Goal: Task Accomplishment & Management: Manage account settings

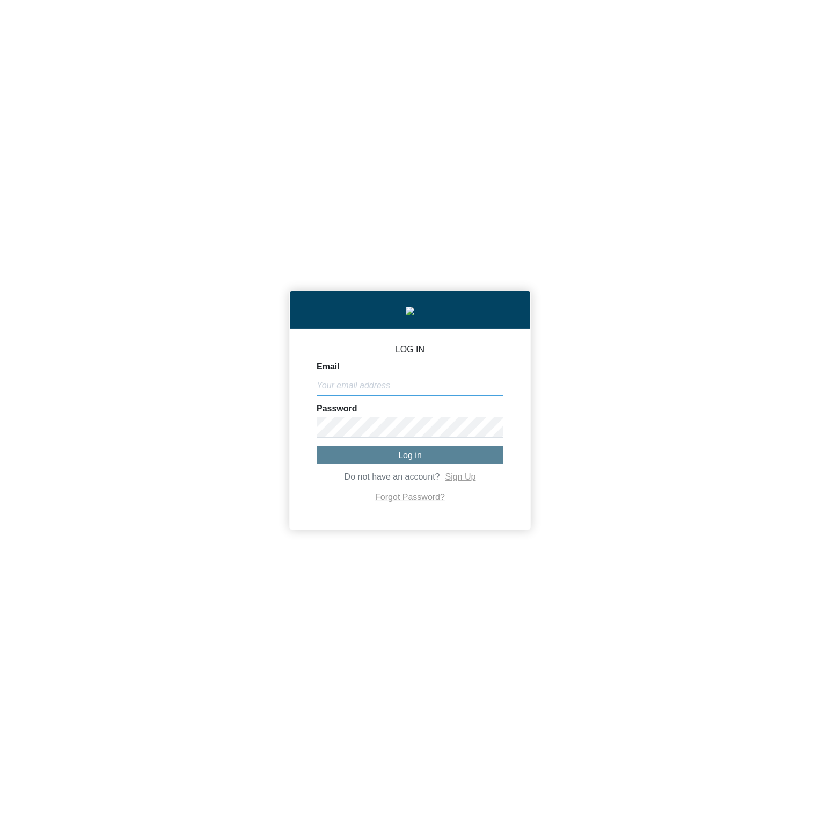
click at [405, 396] on input "Email" at bounding box center [410, 385] width 187 height 20
paste input "[PERSON_NAME][EMAIL_ADDRESS][DOMAIN_NAME]"
type input "[PERSON_NAME][EMAIL_ADDRESS][DOMAIN_NAME]"
click at [410, 455] on span "Log in" at bounding box center [410, 454] width 24 height 9
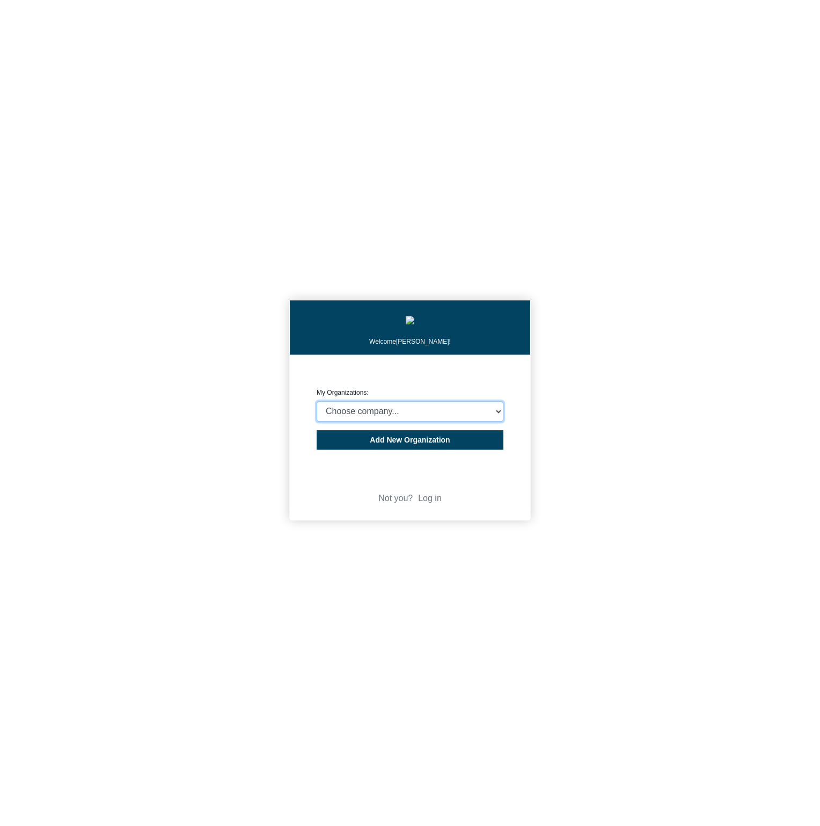
select select "4403414"
click at [317, 404] on select "Choose company... CARBON ANALYTICS LIMITED test6 Nekton Capital Limited Pacha S…" at bounding box center [410, 411] width 187 height 20
click at [678, 410] on div "Welcome Michael Thornton! CREATE ORGANIZATION My Organizations: Choose company.…" at bounding box center [410, 413] width 820 height 826
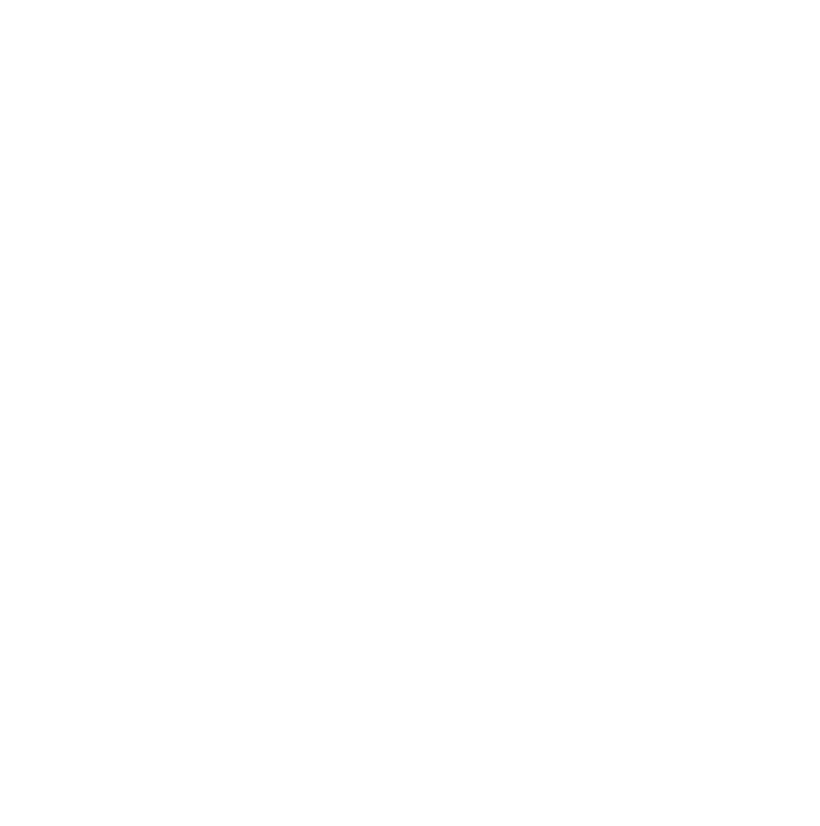
click at [792, 198] on body "We're offline! Leave a message" at bounding box center [410, 413] width 820 height 826
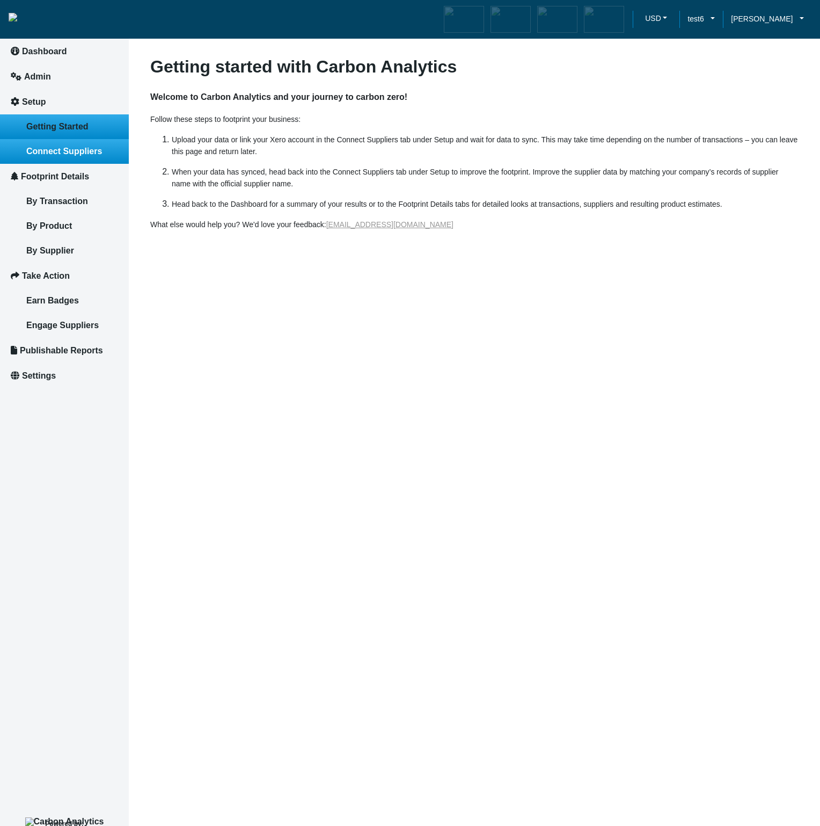
click at [96, 155] on span "Connect Suppliers" at bounding box center [64, 151] width 76 height 9
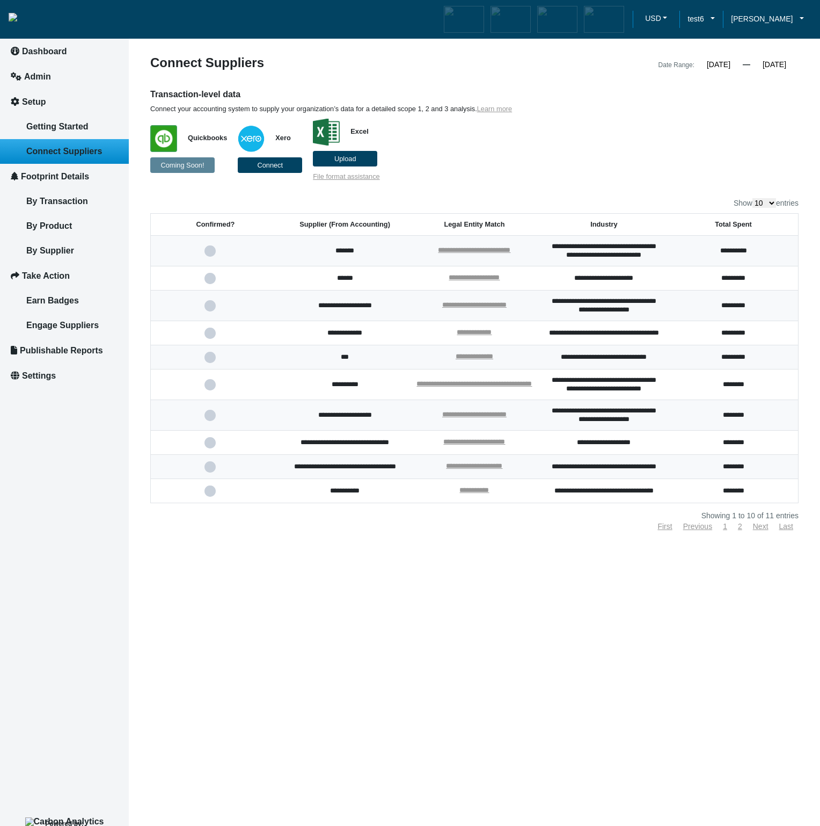
click at [357, 156] on label "Upload" at bounding box center [345, 159] width 64 height 16
click at [0, 0] on input "Upload" at bounding box center [0, 0] width 0 height 0
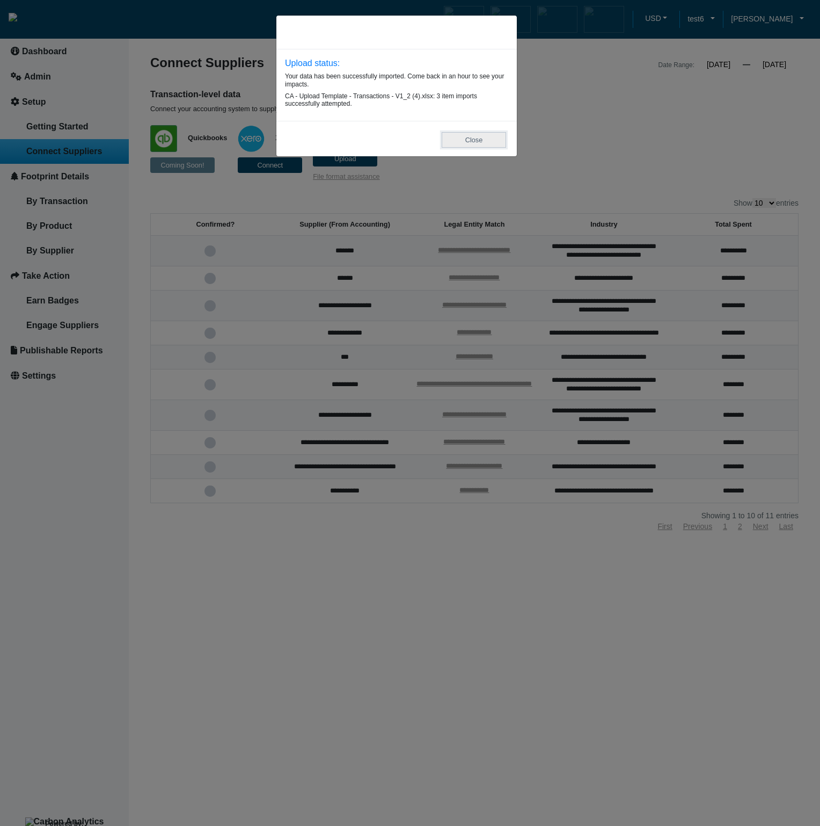
click at [464, 144] on button "Close" at bounding box center [474, 140] width 64 height 16
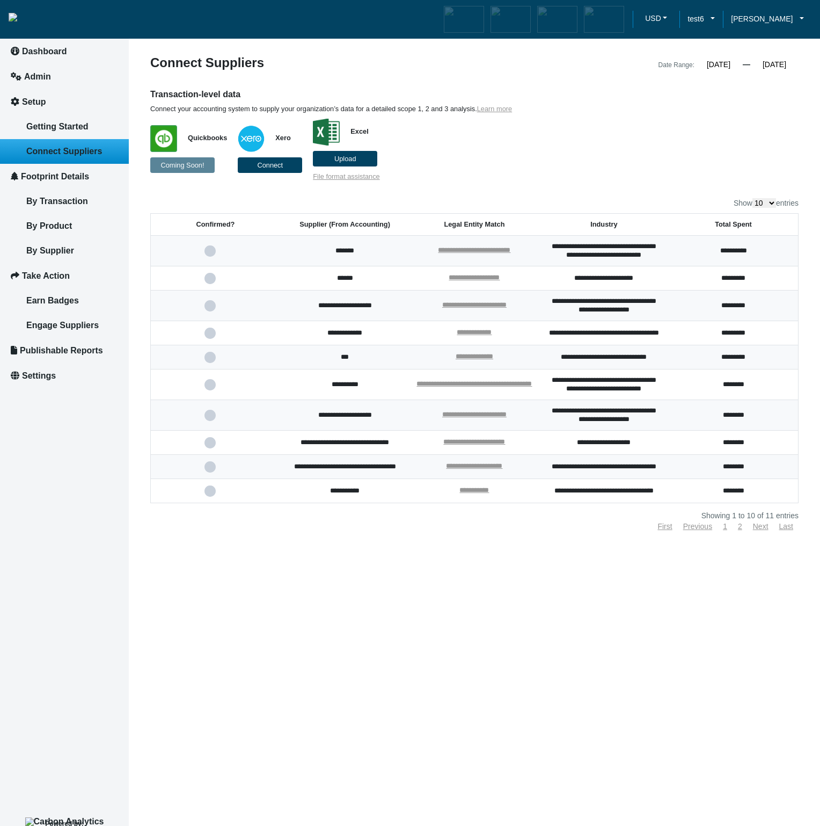
click at [352, 161] on span "Upload" at bounding box center [345, 159] width 22 height 8
click at [0, 0] on input "Upload" at bounding box center [0, 0] width 0 height 0
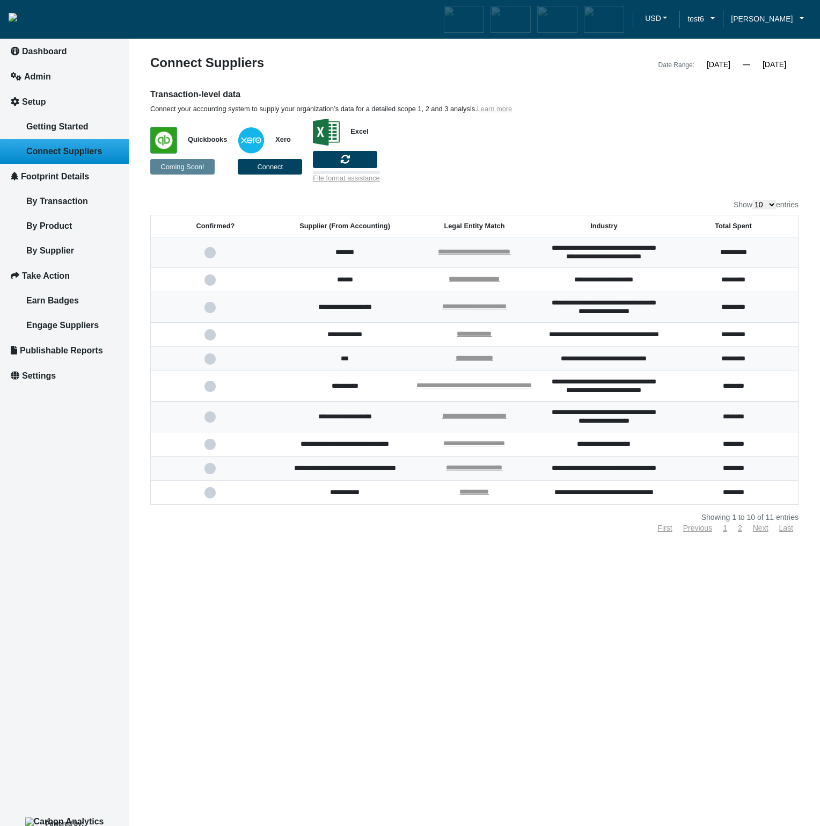
click at [596, 176] on p "Quickbooks Coming Soon! Xero Connect Excel File format assistance" at bounding box center [391, 147] width 483 height 69
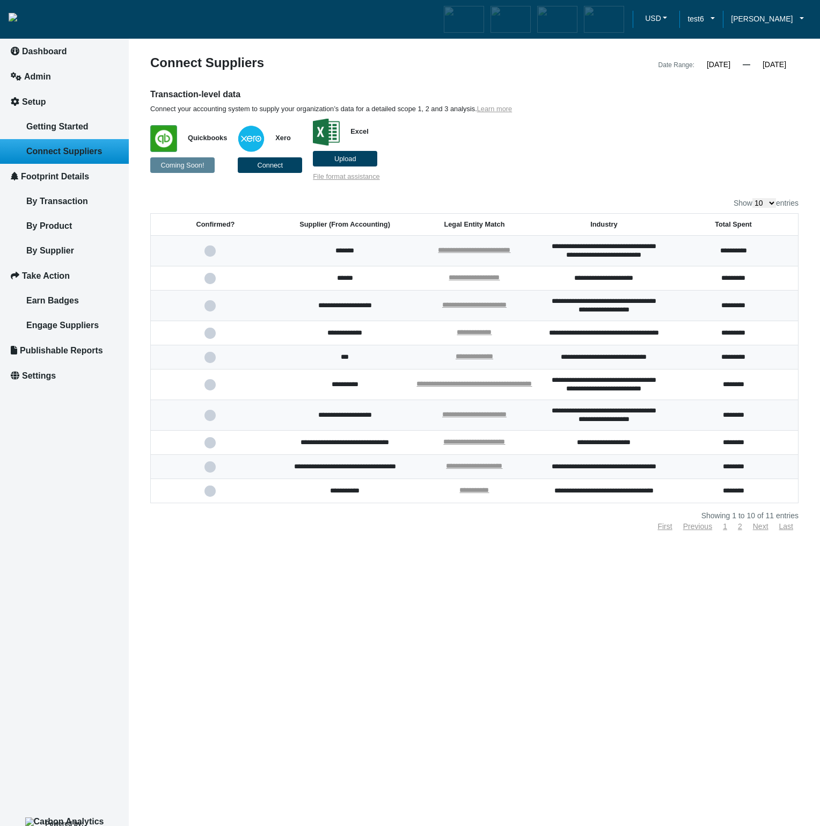
click at [361, 160] on label "Upload" at bounding box center [345, 159] width 64 height 16
click at [0, 0] on input "Upload" at bounding box center [0, 0] width 0 height 0
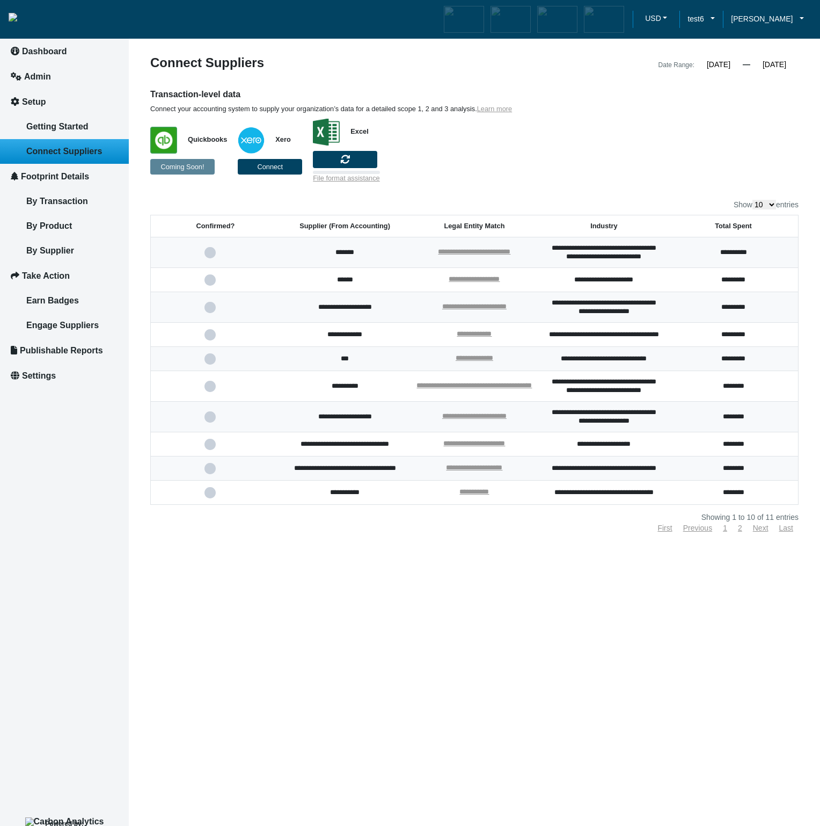
click at [583, 176] on p "Quickbooks Coming Soon! Xero Connect Excel File format assistance" at bounding box center [391, 147] width 483 height 69
click at [355, 164] on label at bounding box center [345, 159] width 64 height 17
click at [0, 0] on input "file" at bounding box center [0, 0] width 0 height 0
click at [518, 180] on p "Quickbooks Coming Soon! Xero Connect Excel File format assistance" at bounding box center [391, 147] width 483 height 69
click at [92, 126] on link "Getting Started" at bounding box center [64, 126] width 129 height 25
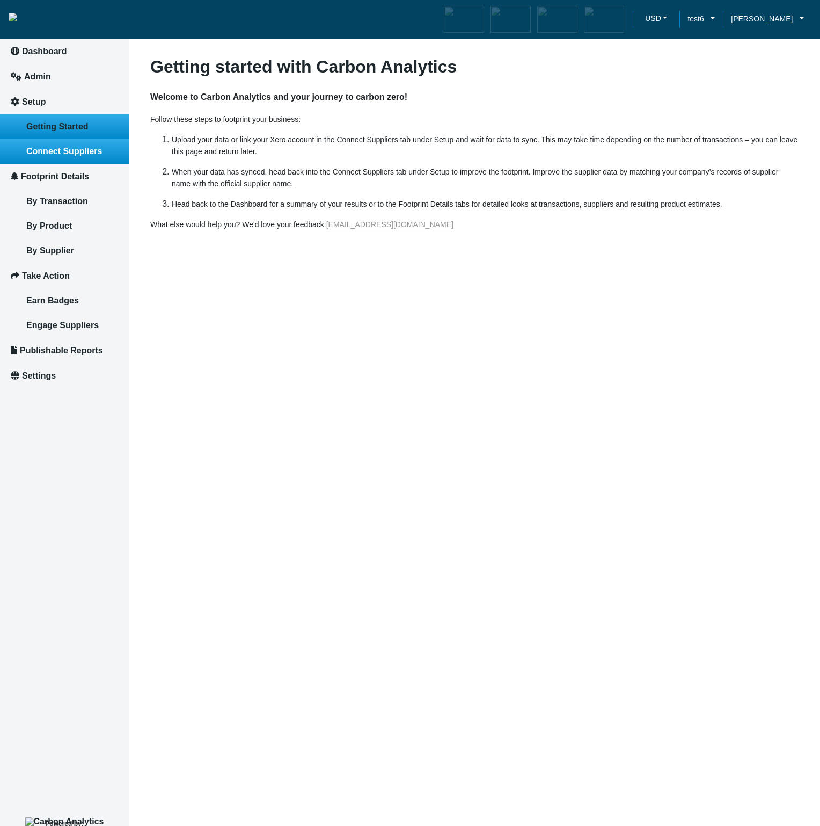
click at [102, 156] on link "Connect Suppliers" at bounding box center [64, 151] width 129 height 25
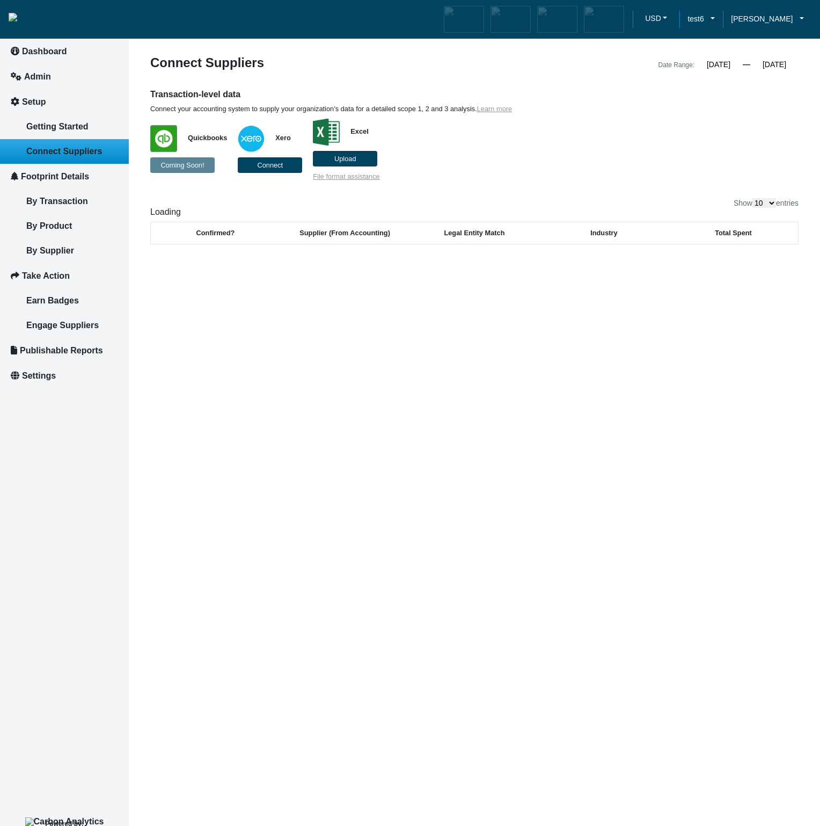
click at [353, 160] on span "Upload" at bounding box center [345, 159] width 22 height 8
click at [0, 0] on input "Upload" at bounding box center [0, 0] width 0 height 0
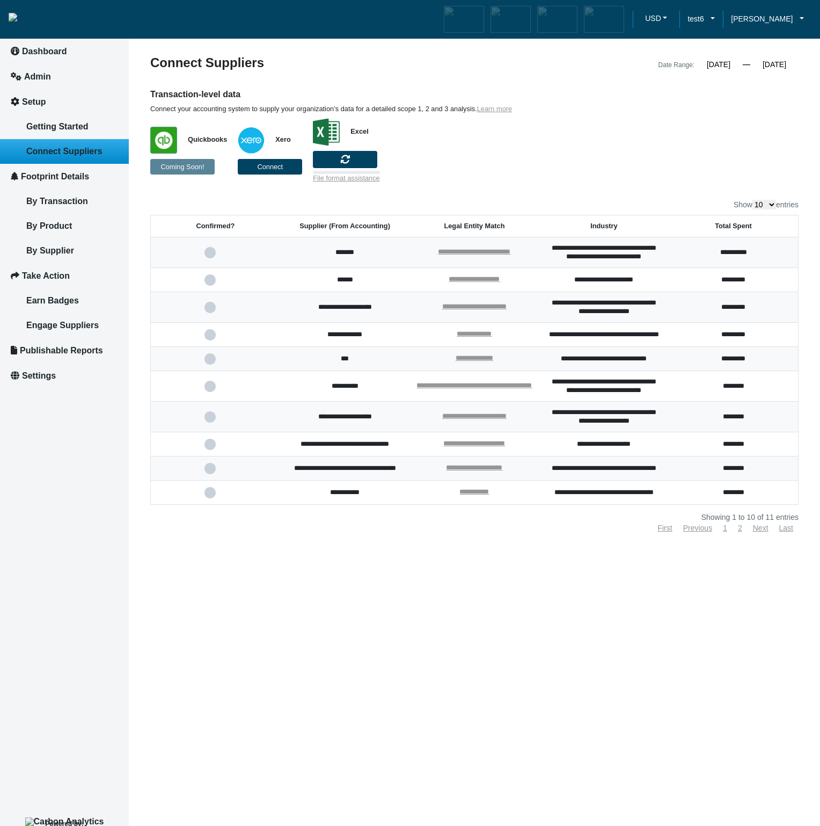
click at [655, 167] on div "Transaction-level data Connect your accounting system to supply your organizati…" at bounding box center [474, 136] width 665 height 94
click at [655, 166] on div "Transaction-level data Connect your accounting system to supply your organizati…" at bounding box center [474, 136] width 665 height 94
click at [68, 132] on link "Getting Started" at bounding box center [64, 126] width 129 height 25
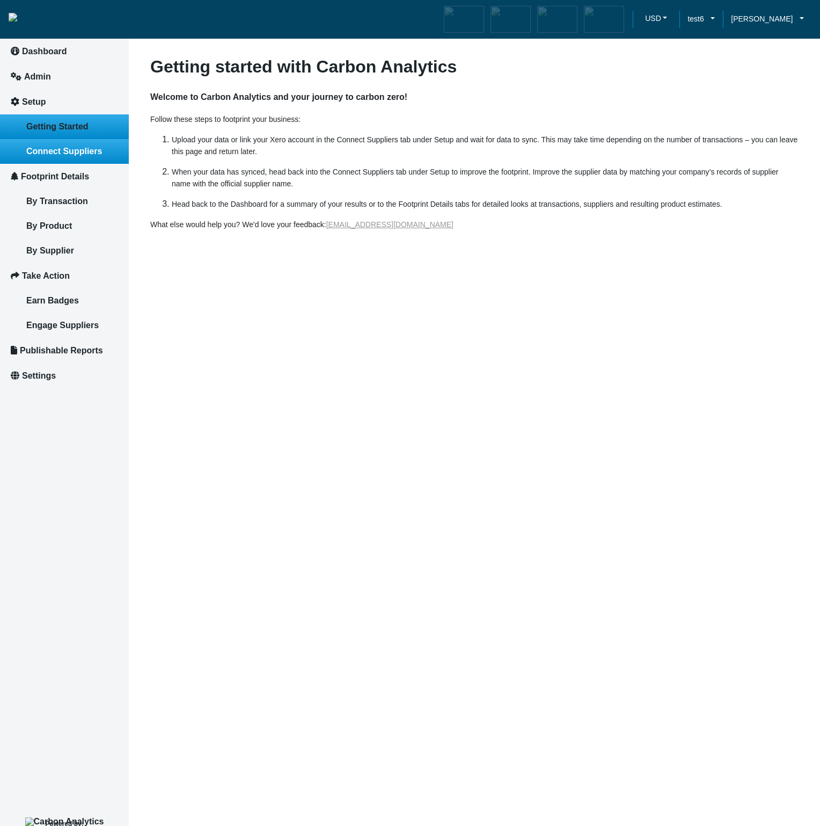
click at [79, 153] on span "Connect Suppliers" at bounding box center [64, 151] width 76 height 9
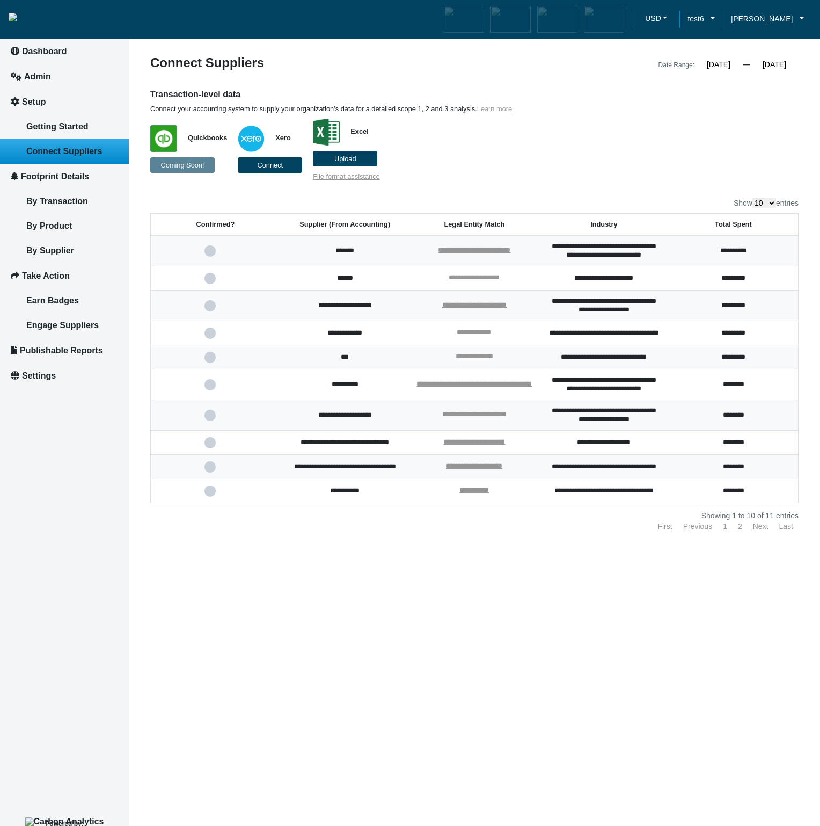
click at [335, 158] on span "Upload" at bounding box center [345, 159] width 22 height 8
click at [0, 0] on input "Upload" at bounding box center [0, 0] width 0 height 0
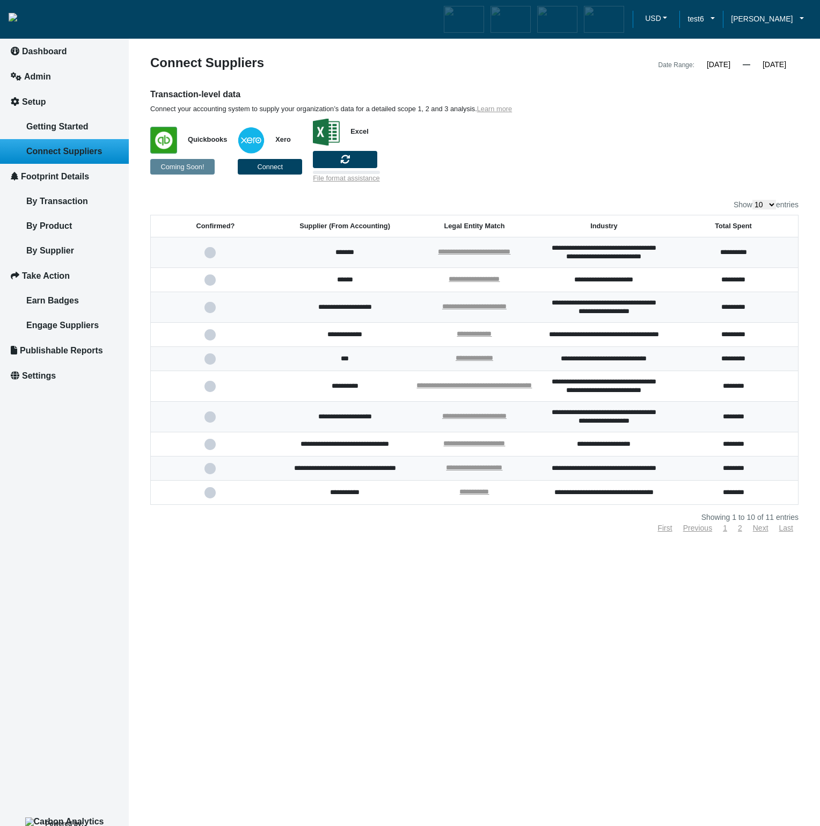
click at [623, 154] on p "Quickbooks Coming Soon! Xero Connect Excel File format assistance" at bounding box center [391, 147] width 483 height 69
click at [76, 127] on span "Getting Started" at bounding box center [57, 126] width 62 height 9
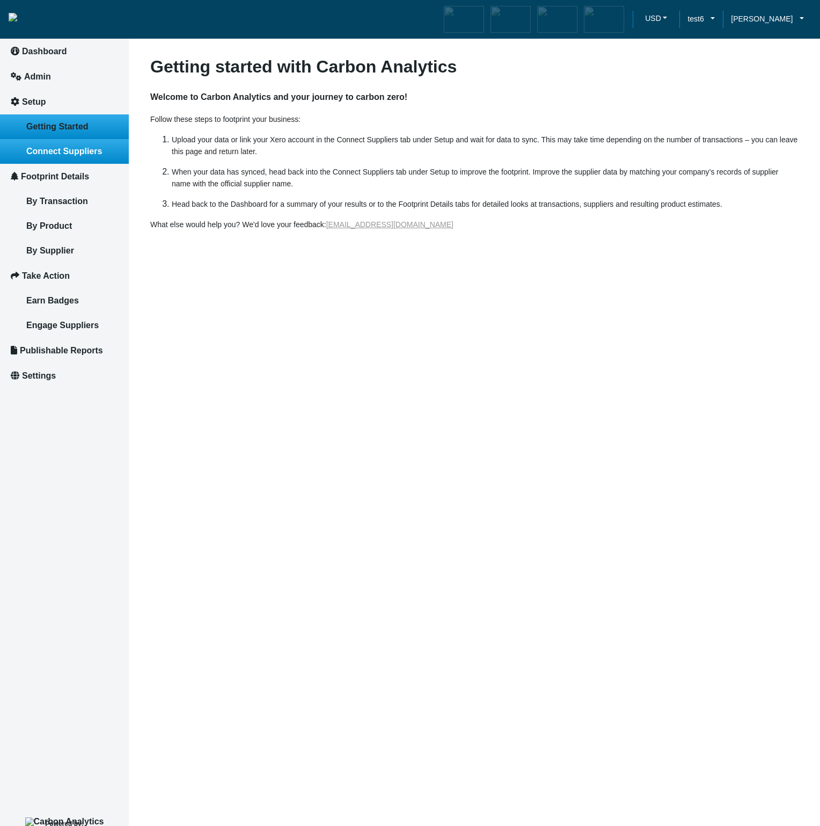
click at [82, 147] on span "Connect Suppliers" at bounding box center [64, 151] width 76 height 9
click at [79, 135] on link "Getting Started" at bounding box center [64, 126] width 129 height 25
click at [89, 154] on span "Connect Suppliers" at bounding box center [64, 151] width 76 height 9
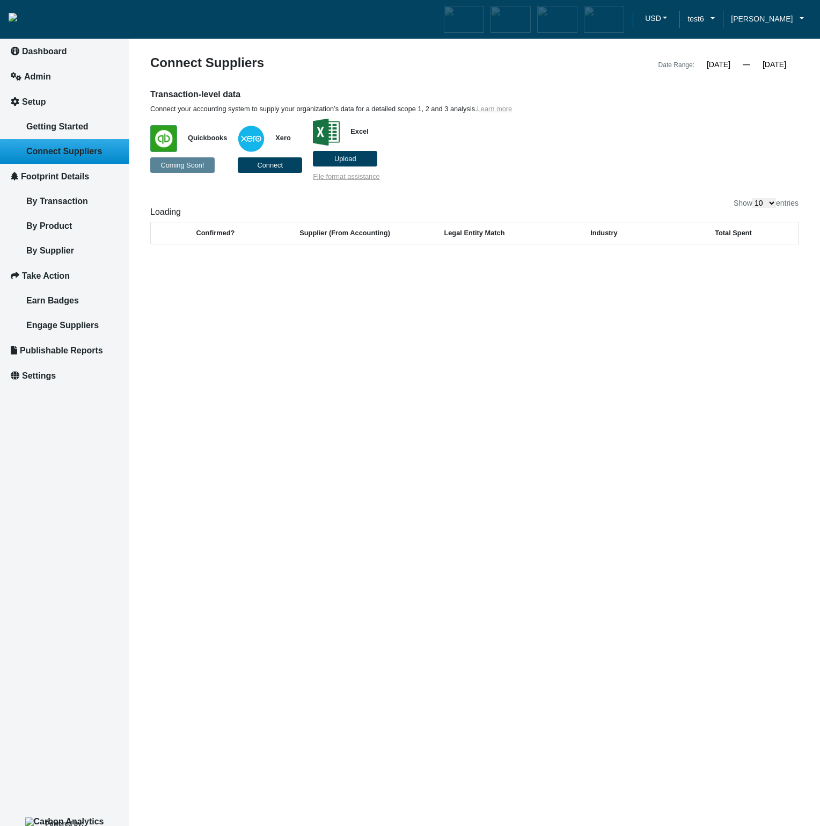
click at [341, 330] on article "Connect Suppliers Date Range: 09/01/2017 « September 2017 » Su Mo Tu We Th Fr S…" at bounding box center [474, 413] width 691 height 826
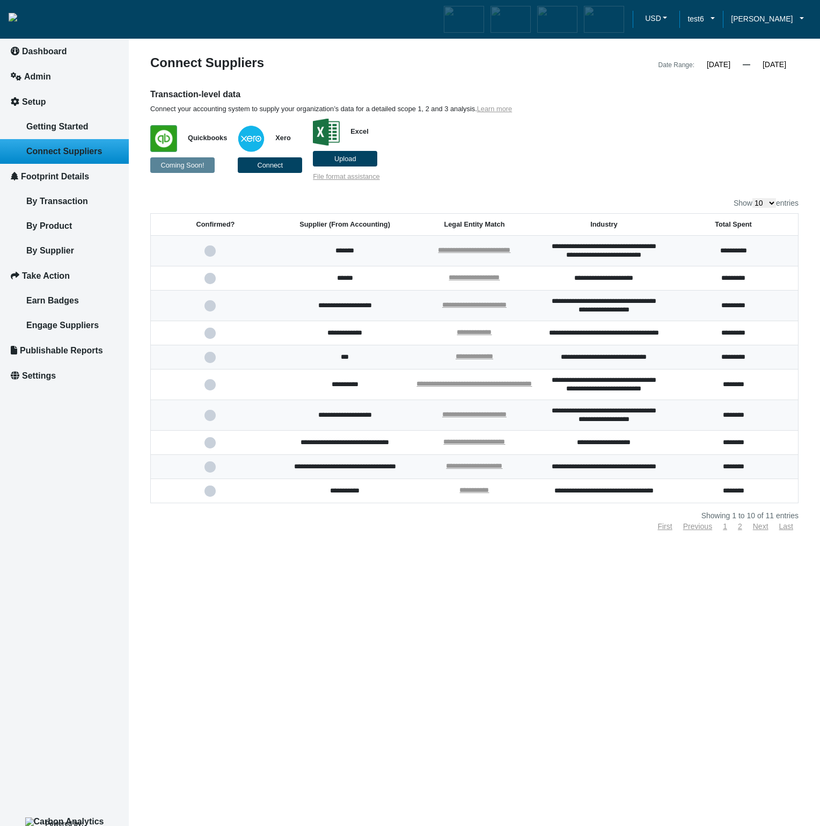
click at [354, 161] on span "Upload" at bounding box center [345, 159] width 22 height 8
click at [0, 0] on input "Upload" at bounding box center [0, 0] width 0 height 0
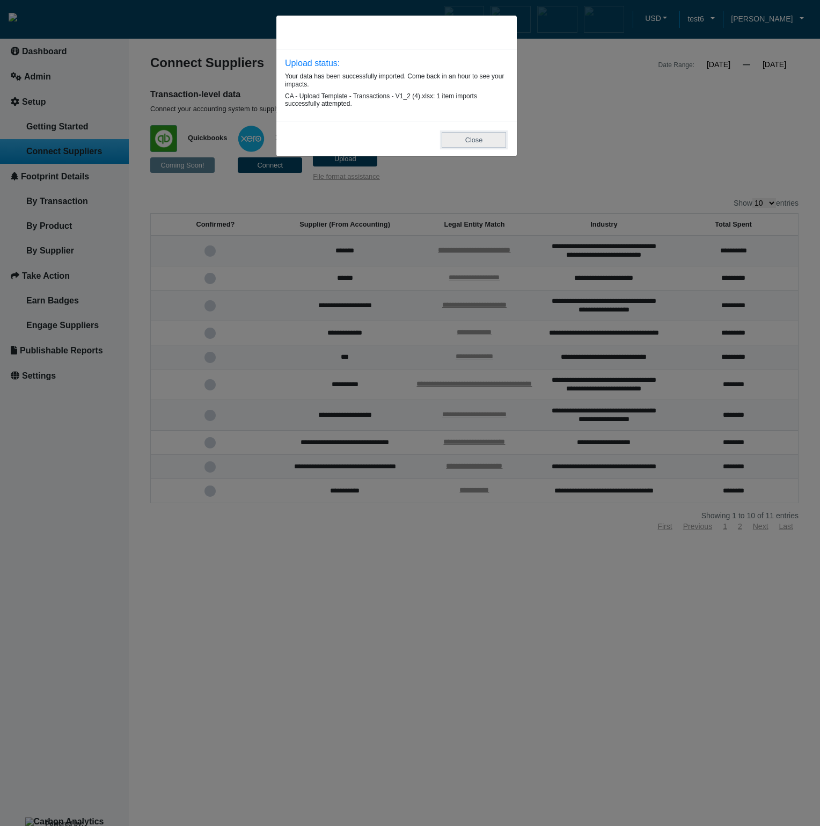
click at [484, 145] on button "Close" at bounding box center [474, 140] width 64 height 16
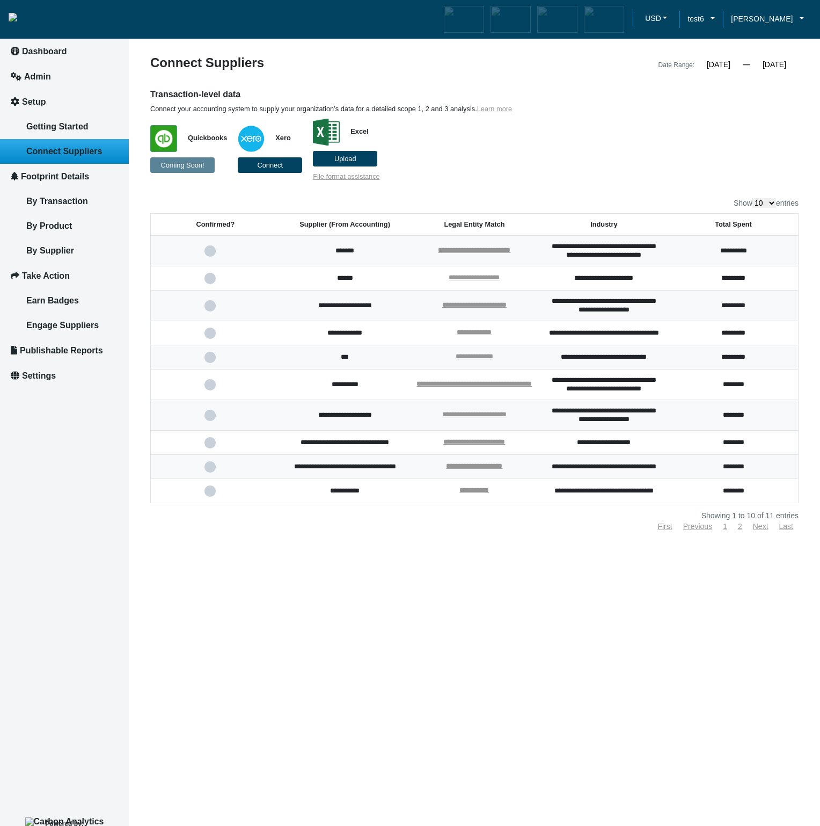
click at [569, 180] on p "Quickbooks Coming Soon! Xero Connect Excel Upload File format assistance" at bounding box center [391, 147] width 483 height 68
click at [356, 165] on label "Upload" at bounding box center [345, 159] width 64 height 16
click at [0, 0] on input "Upload" at bounding box center [0, 0] width 0 height 0
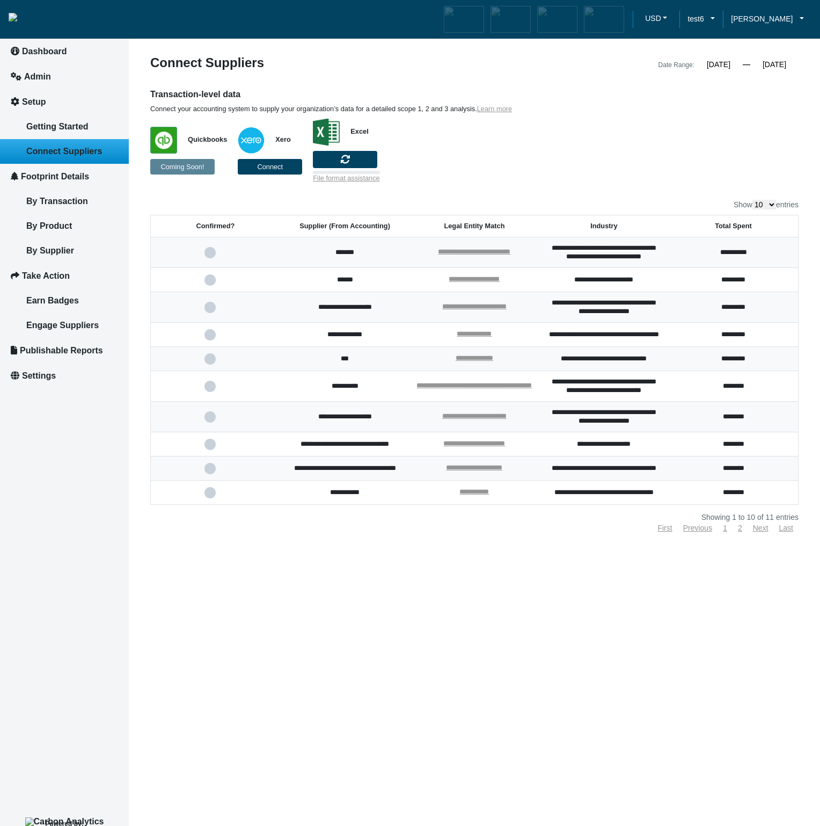
click at [575, 178] on p "Quickbooks Coming Soon! Xero Connect Excel File format assistance" at bounding box center [391, 147] width 483 height 69
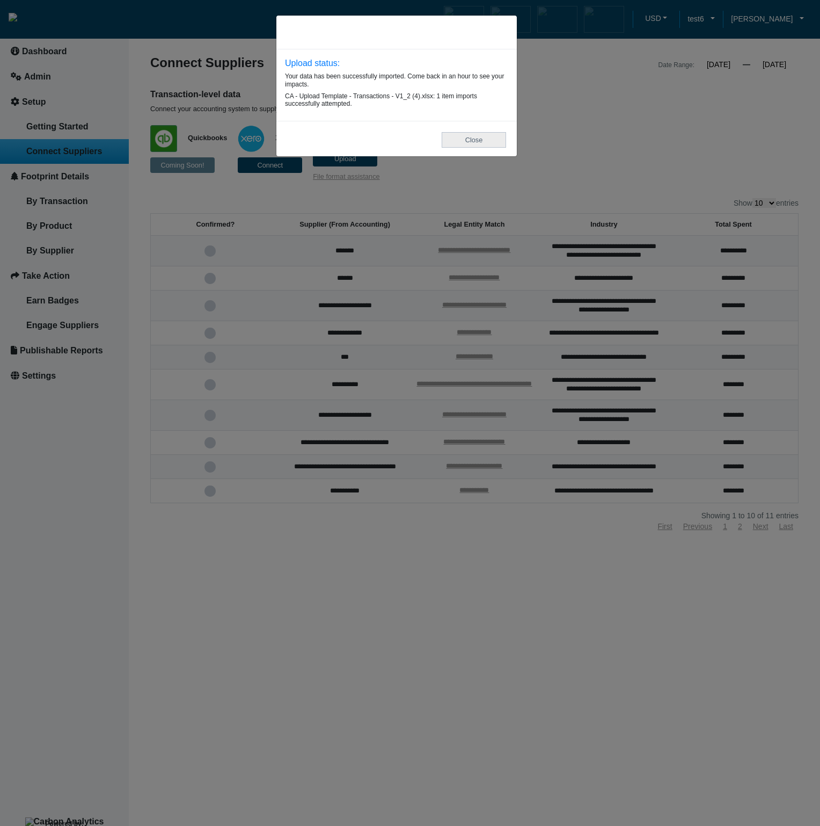
click at [474, 144] on button "Close" at bounding box center [474, 140] width 64 height 16
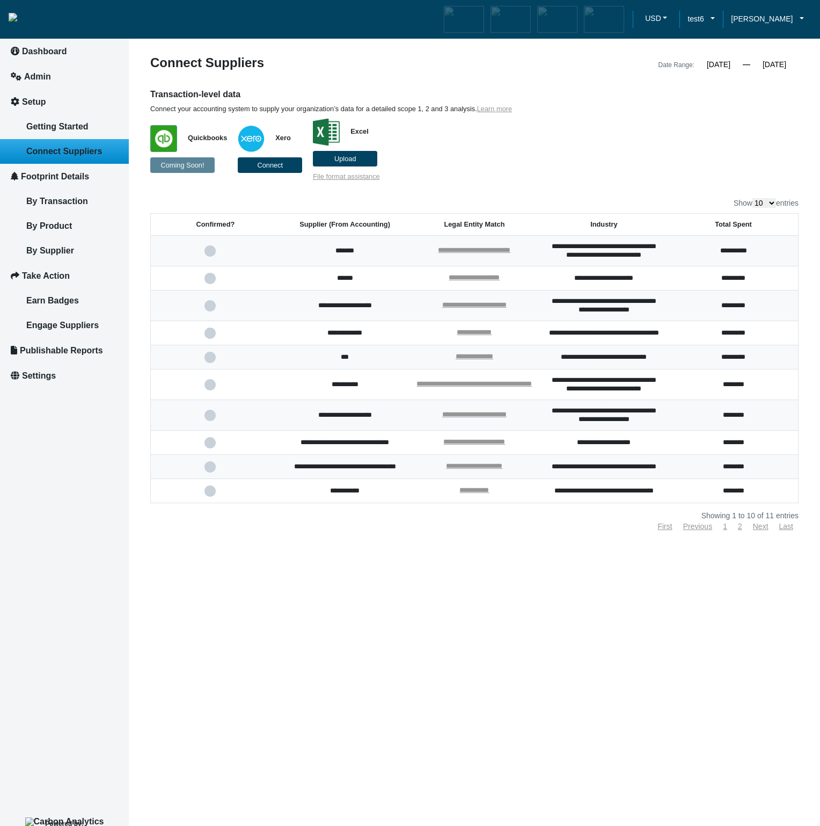
click at [348, 156] on span "Upload" at bounding box center [345, 159] width 22 height 8
click at [0, 0] on input "Upload" at bounding box center [0, 0] width 0 height 0
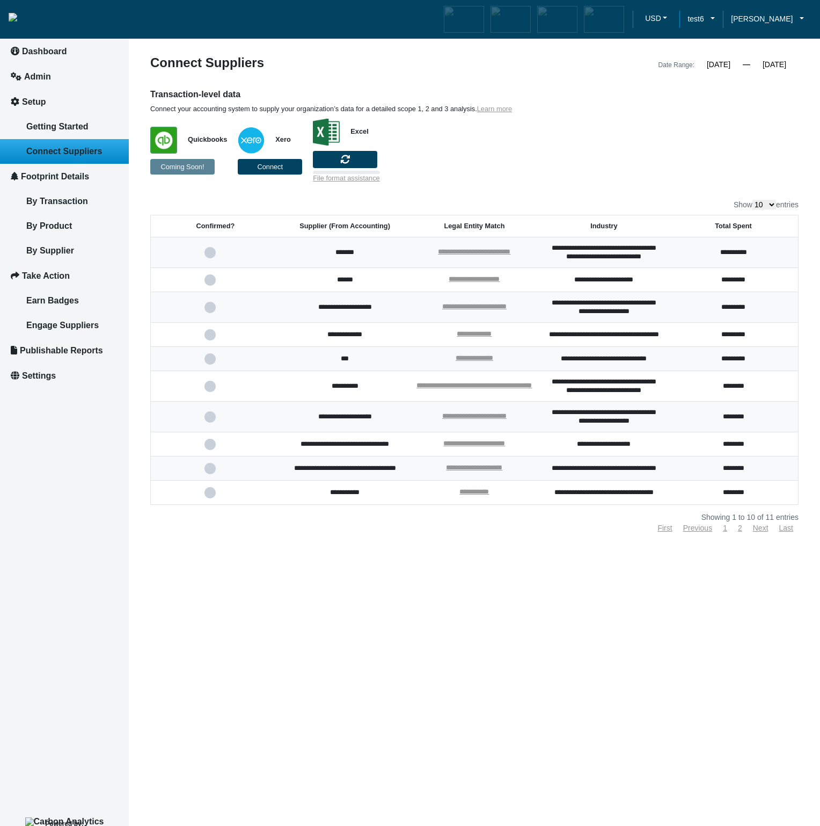
click at [557, 145] on p "Quickbooks Coming Soon! Xero Connect Excel File format assistance" at bounding box center [391, 147] width 483 height 69
click at [640, 171] on div "Transaction-level data Connect your accounting system to supply your organizati…" at bounding box center [474, 136] width 665 height 94
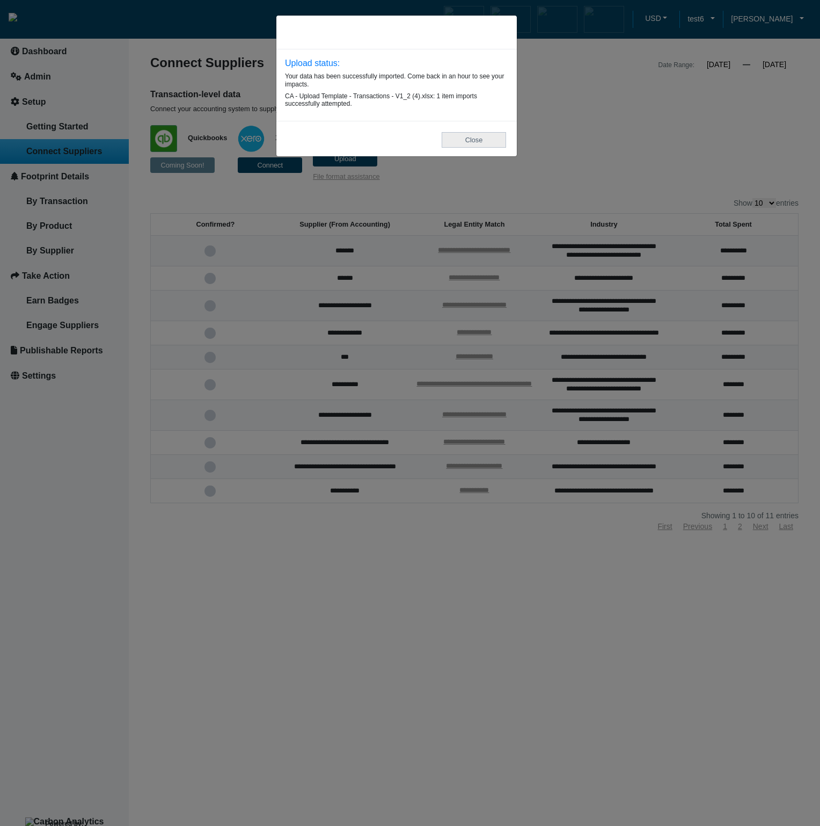
click at [481, 148] on button "Close" at bounding box center [474, 140] width 64 height 16
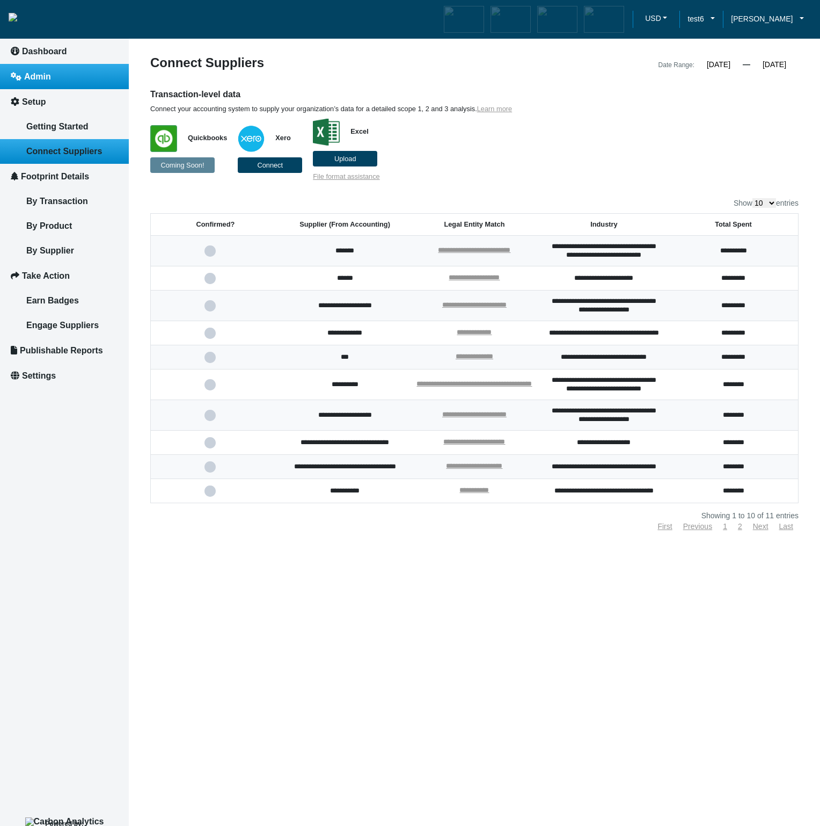
click at [49, 78] on span "Admin" at bounding box center [37, 76] width 27 height 9
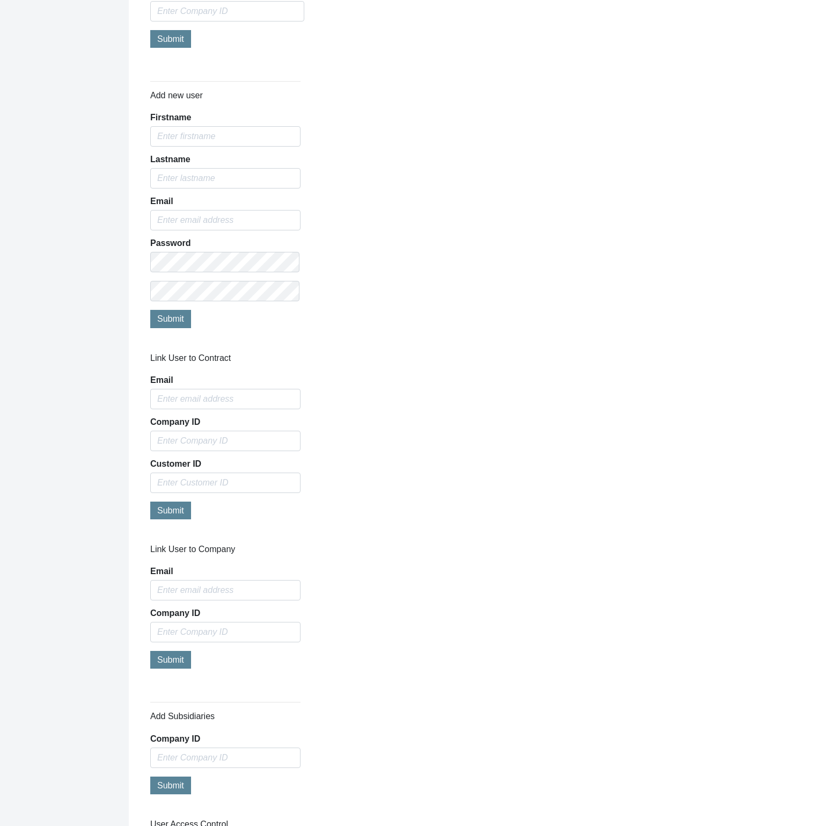
scroll to position [665, 0]
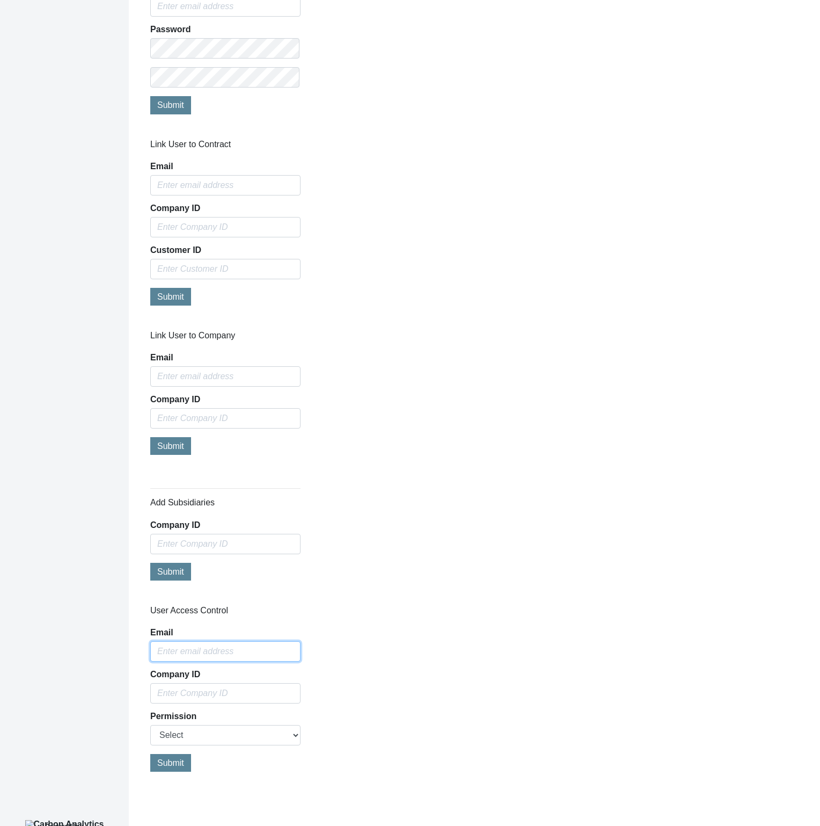
click at [273, 646] on input "email" at bounding box center [225, 651] width 150 height 20
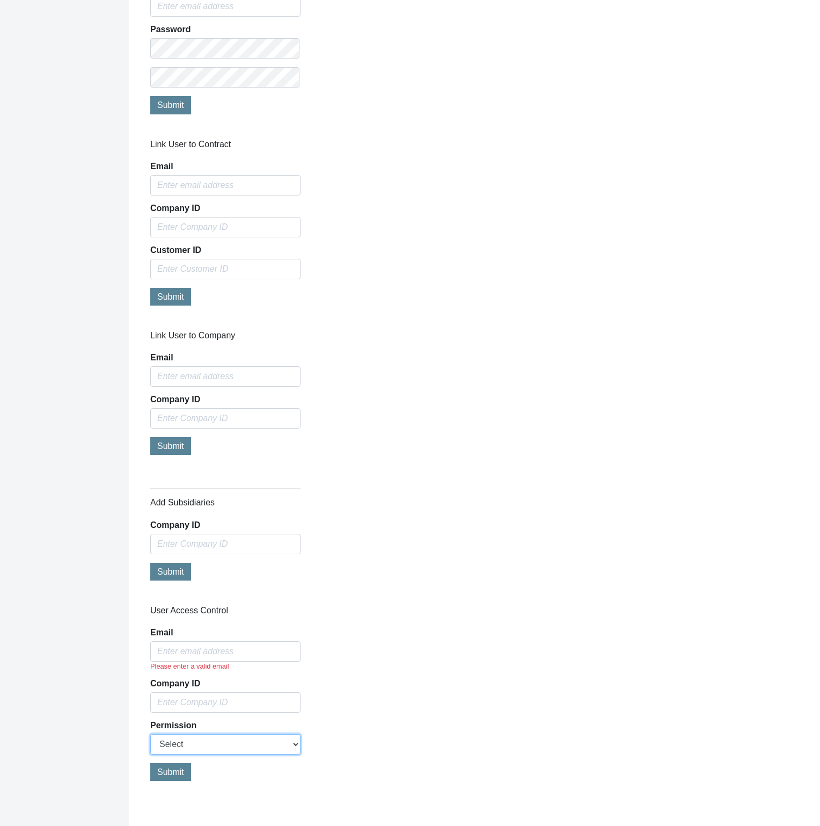
select select "true"
click at [150, 734] on select "Select Allow Access Remove Access" at bounding box center [225, 744] width 150 height 20
click at [237, 651] on input "email" at bounding box center [225, 651] width 150 height 20
drag, startPoint x: 234, startPoint y: 646, endPoint x: 112, endPoint y: 641, distance: 122.5
click at [112, 641] on div "USD EUR GBP test6 Michael Thornton My Account Log out Dashboard Admin Setup Get…" at bounding box center [410, 86] width 820 height 1502
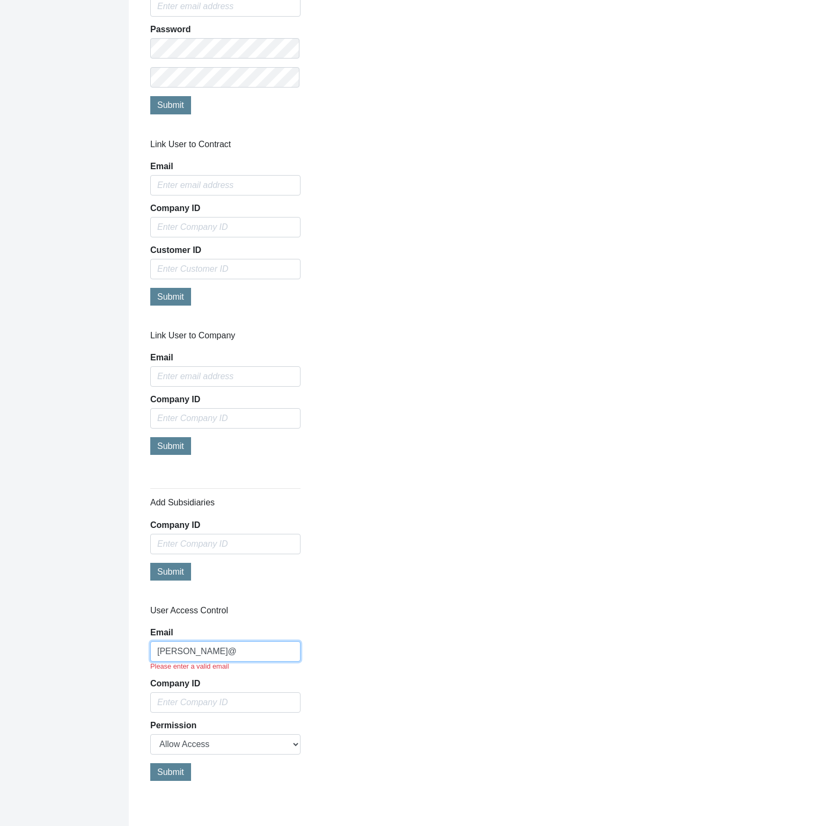
paste input "co2analytics.com"
type input "[PERSON_NAME][EMAIL_ADDRESS][DOMAIN_NAME]"
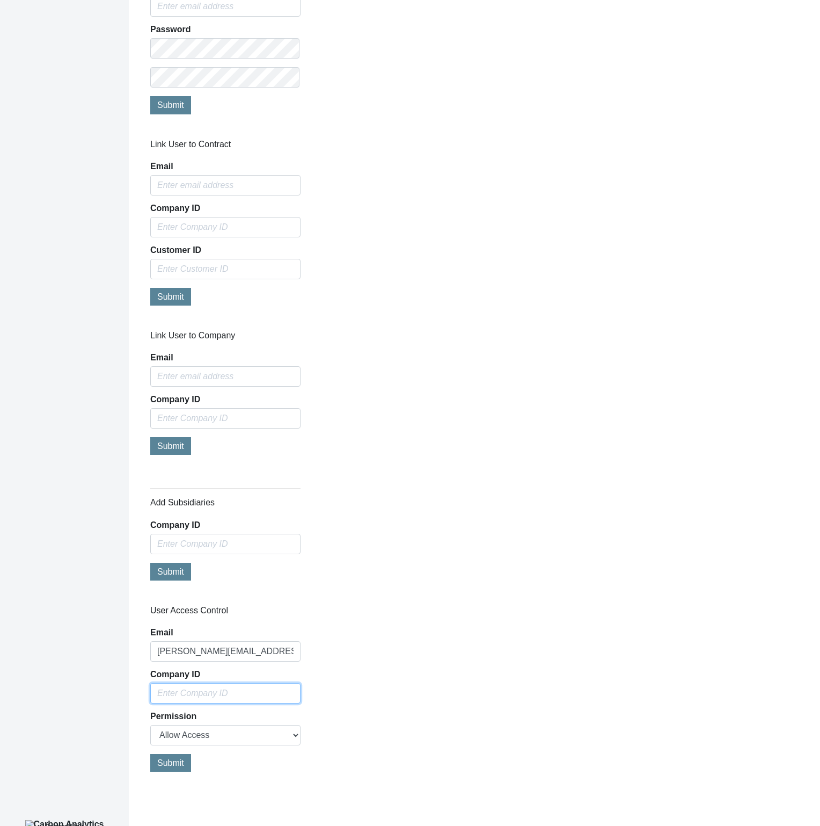
click at [210, 691] on input "text" at bounding box center [225, 693] width 150 height 20
paste input "932401"
type input "932401"
click at [178, 764] on span "Submit" at bounding box center [170, 762] width 27 height 9
select select
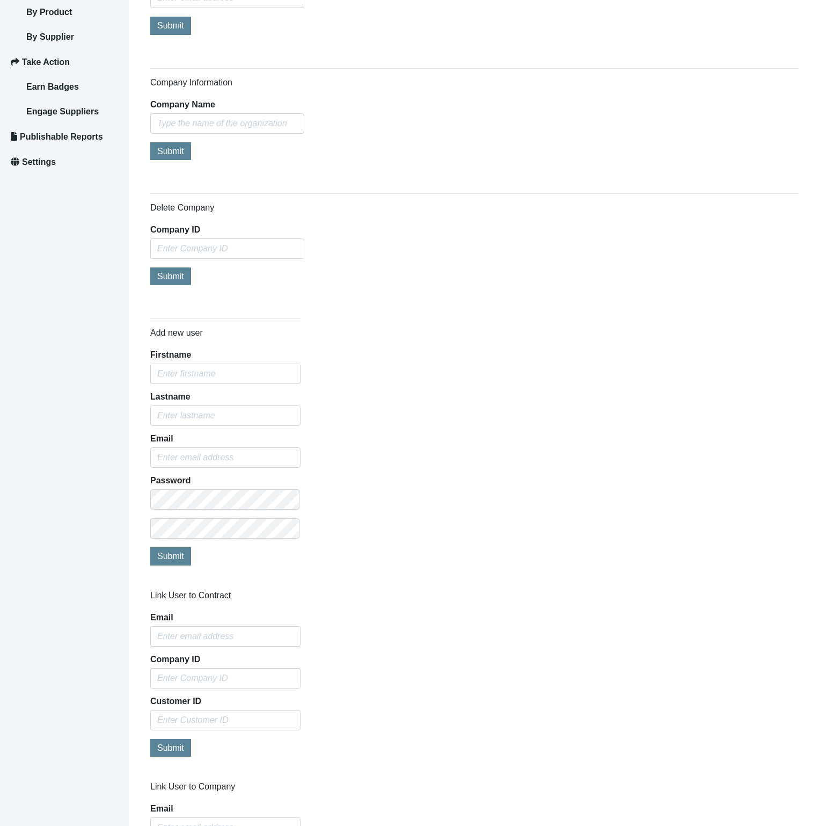
scroll to position [0, 0]
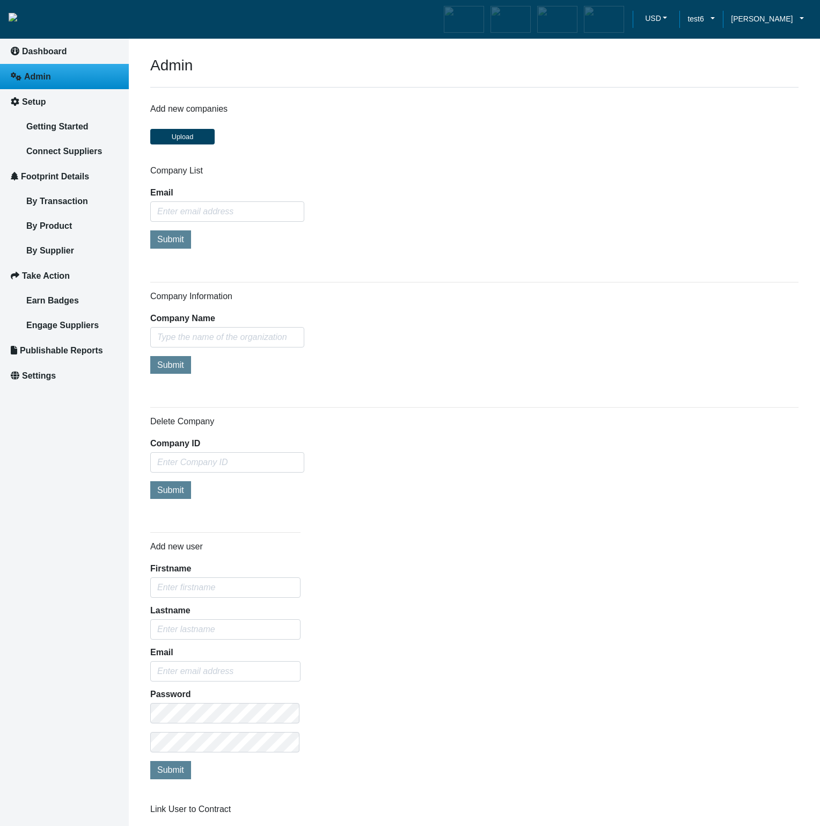
click at [773, 25] on li "Michael Thornton My Account Log out" at bounding box center [767, 19] width 89 height 33
click at [775, 19] on span "[PERSON_NAME]" at bounding box center [762, 19] width 62 height 12
click at [750, 69] on span "Log out" at bounding box center [752, 71] width 28 height 12
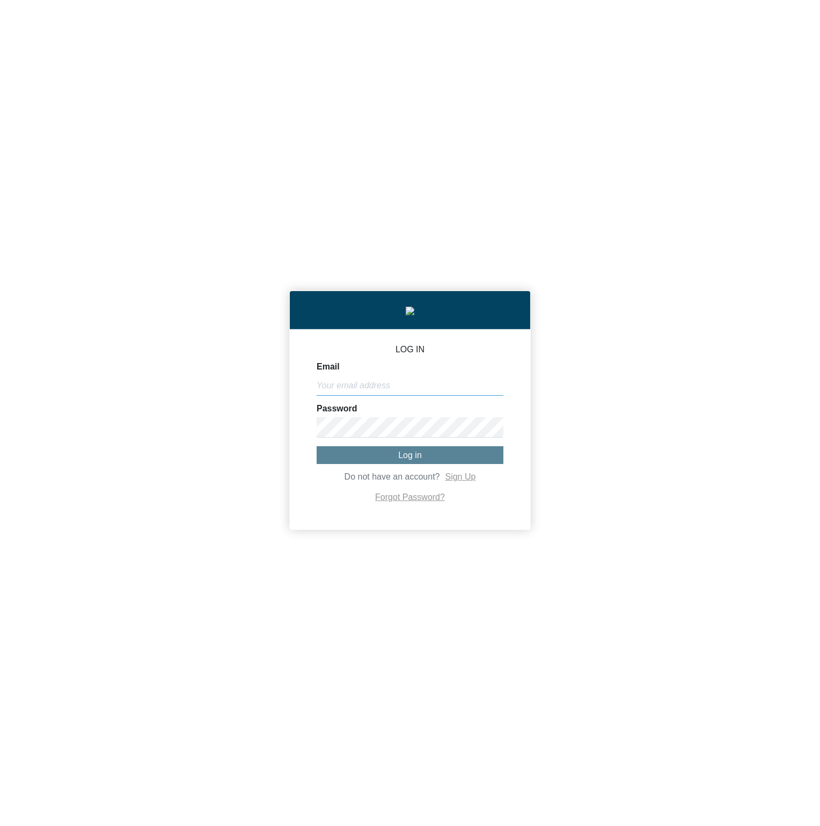
click at [486, 396] on input "Email" at bounding box center [410, 385] width 187 height 20
paste input "[PERSON_NAME][EMAIL_ADDRESS][DOMAIN_NAME]"
type input "[PERSON_NAME][EMAIL_ADDRESS][DOMAIN_NAME]"
click at [433, 462] on button "Log in" at bounding box center [410, 455] width 187 height 18
click at [639, 343] on div "LOG IN Email michael@co2analytics.com Password Log in Do not have an account? S…" at bounding box center [410, 413] width 820 height 826
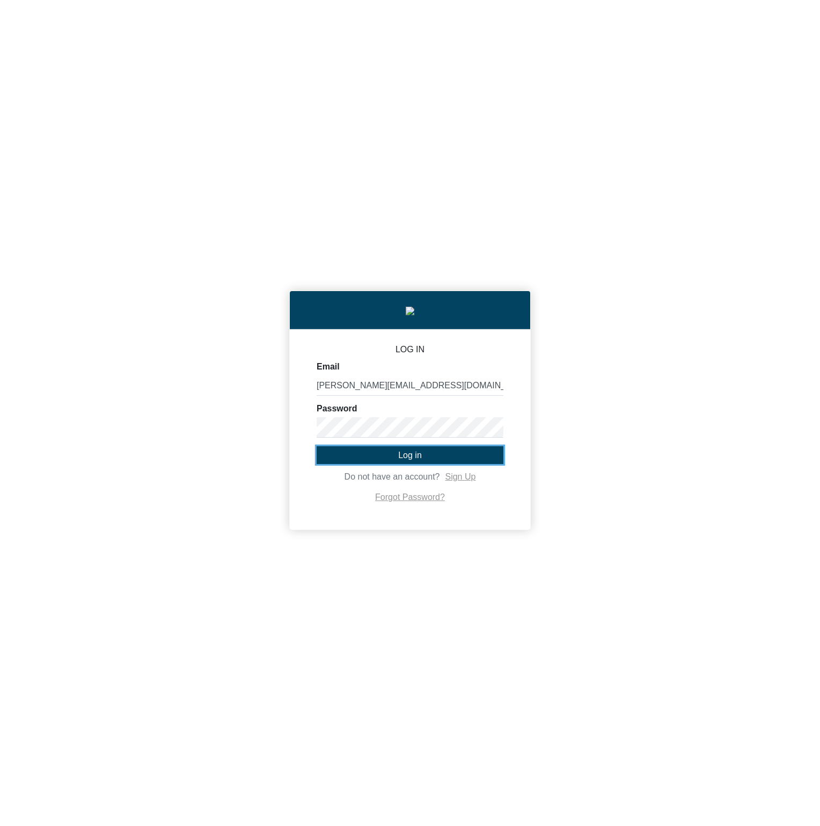
click at [466, 454] on button "Log in" at bounding box center [410, 455] width 187 height 18
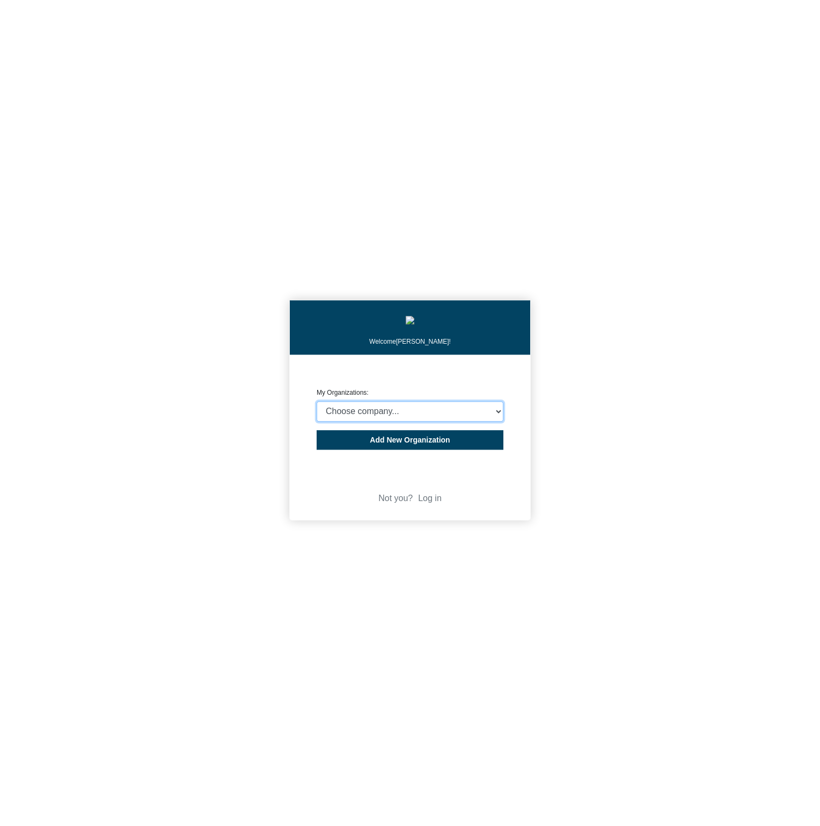
select select "932401"
click at [317, 404] on select "Choose company... CARBON ANALYTICS LIMITED test6 Nekton Capital Limited Pacha S…" at bounding box center [410, 411] width 187 height 20
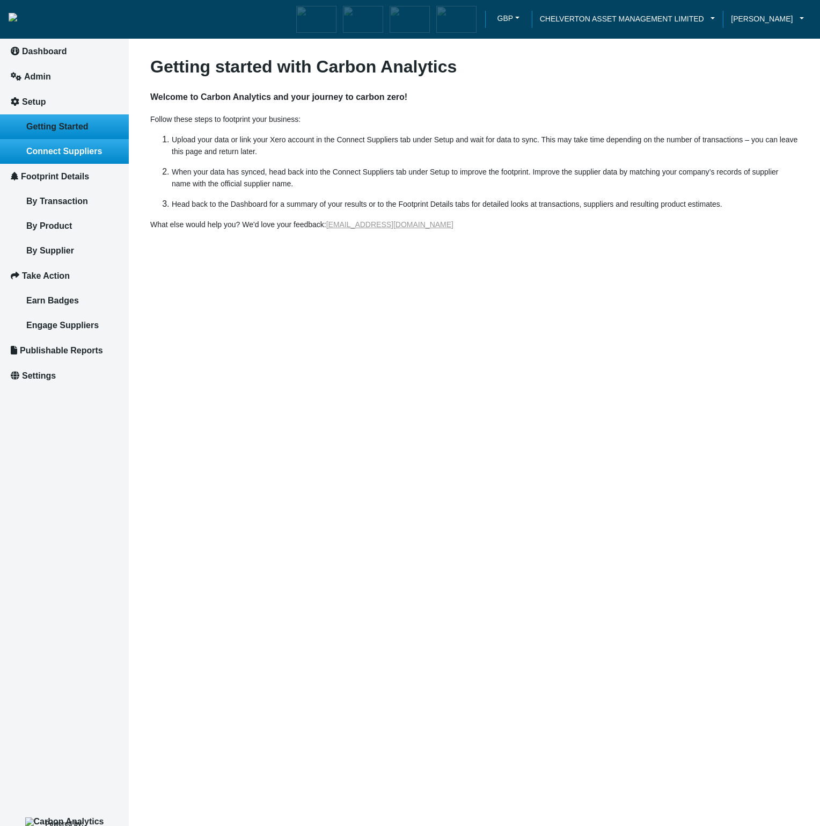
click at [77, 155] on span "Connect Suppliers" at bounding box center [64, 151] width 76 height 9
click at [557, 376] on article "Getting started with Carbon Analytics Welcome to Carbon Analytics and your jour…" at bounding box center [474, 413] width 691 height 826
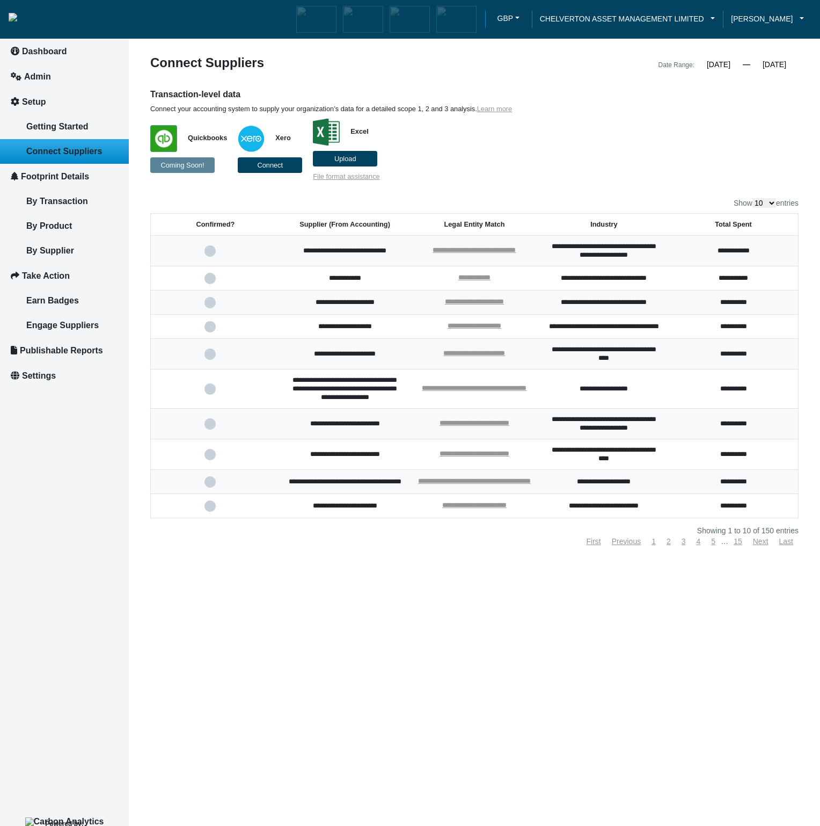
click at [349, 163] on label "Upload" at bounding box center [345, 159] width 64 height 16
click at [0, 0] on input "Upload" at bounding box center [0, 0] width 0 height 0
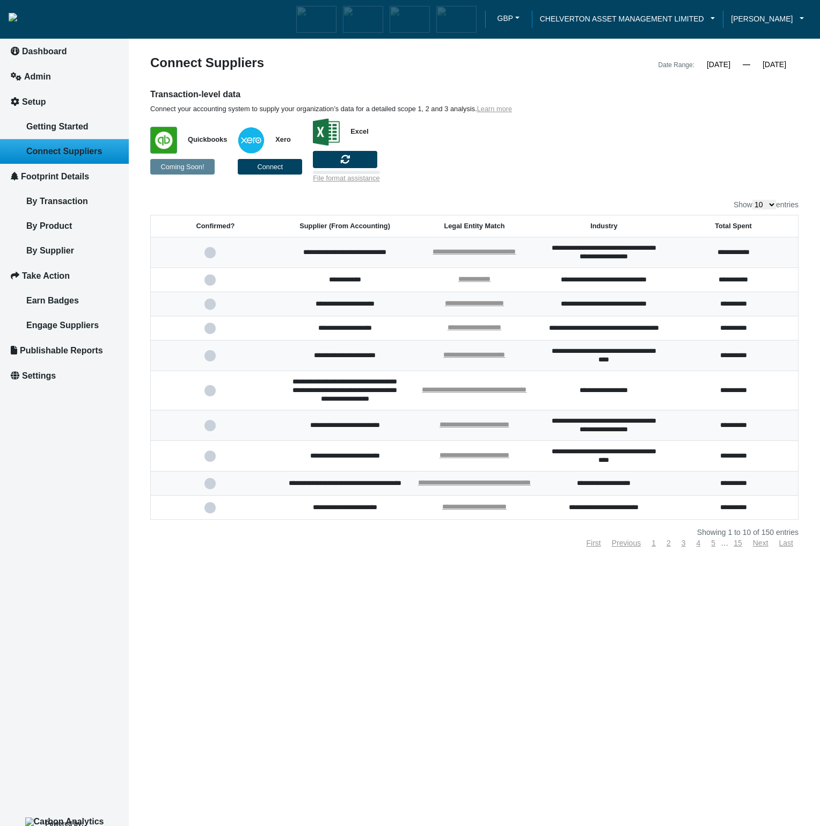
click at [627, 169] on p "Quickbooks Coming Soon! Xero Connect Excel File format assistance" at bounding box center [391, 147] width 483 height 69
click at [675, 167] on div "Transaction-level data Connect your accounting system to supply your organizati…" at bounding box center [474, 136] width 665 height 94
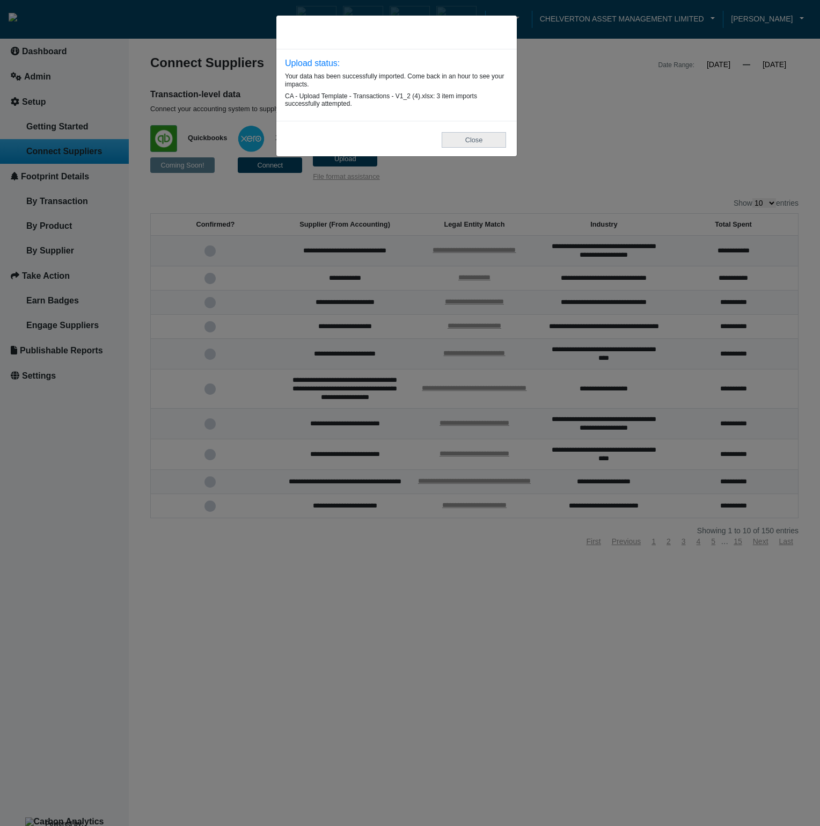
click at [499, 143] on button "Close" at bounding box center [474, 140] width 64 height 16
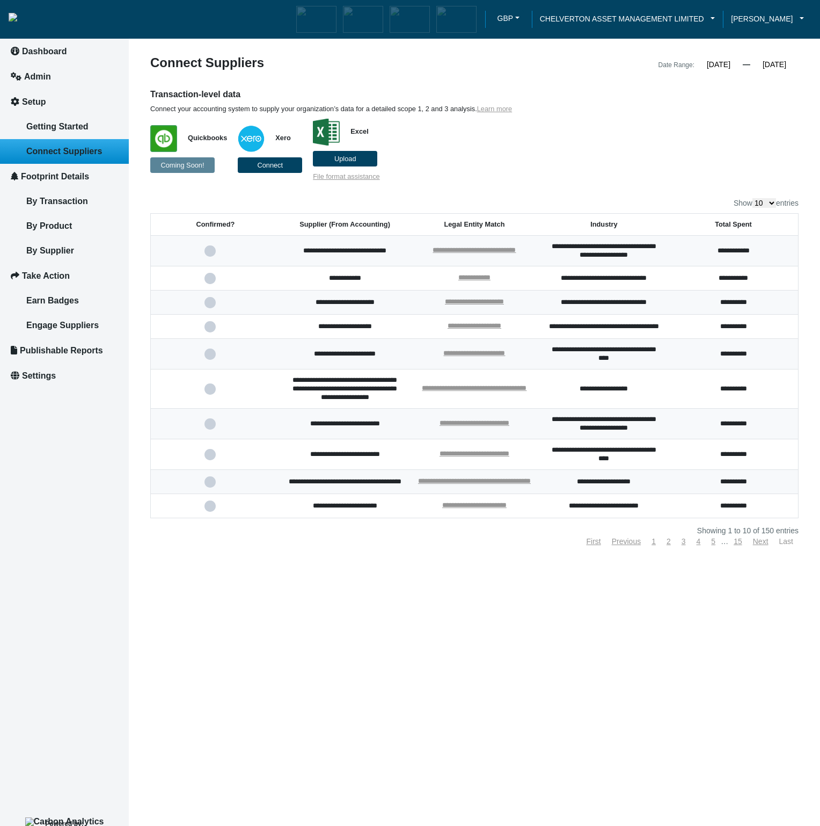
click at [787, 545] on link "Last" at bounding box center [786, 541] width 14 height 9
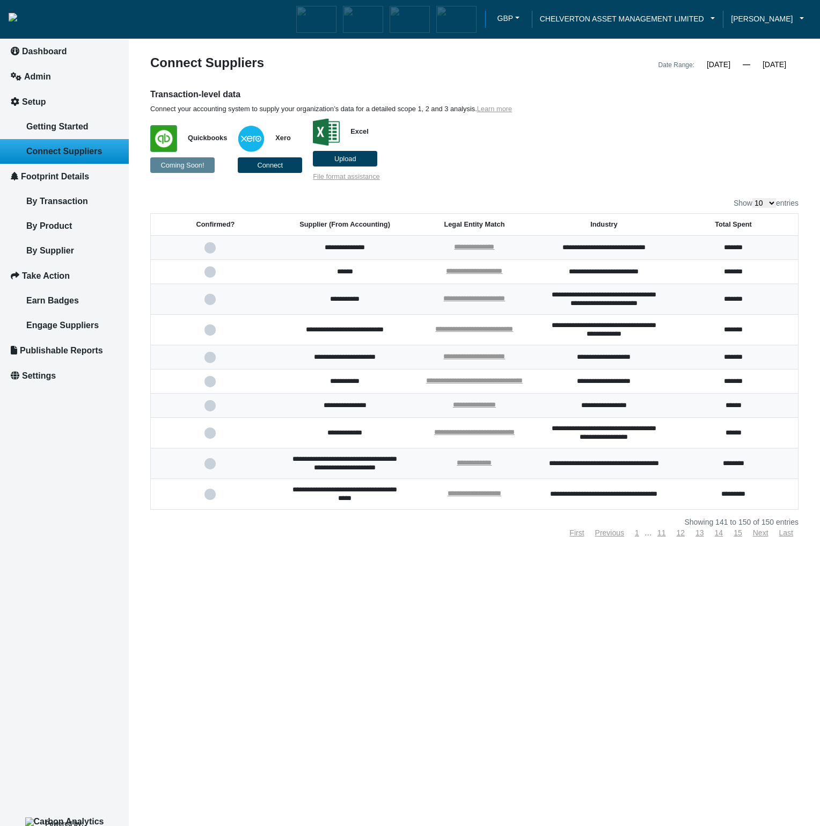
select select "100"
click at [753, 198] on select "10 25 50 100" at bounding box center [765, 203] width 24 height 10
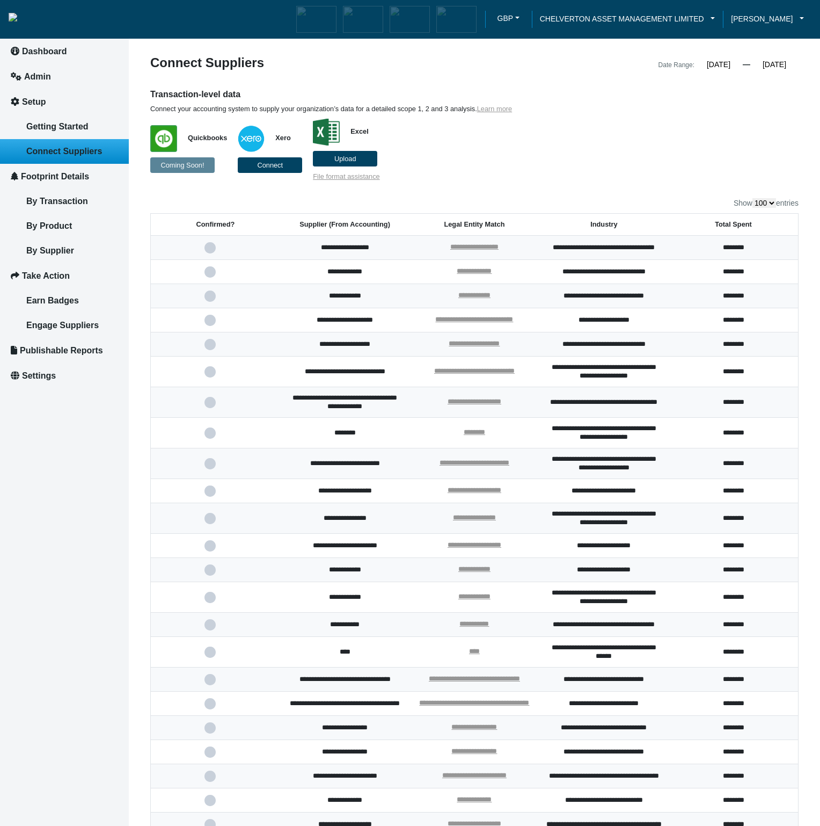
click at [773, 64] on input "[DATE]" at bounding box center [774, 65] width 48 height 10
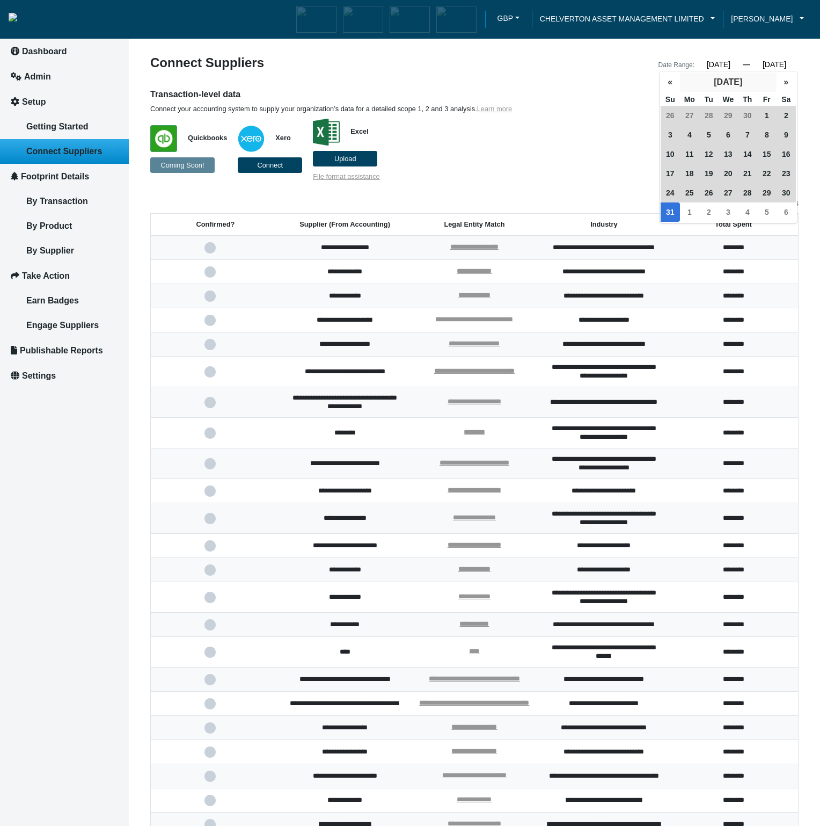
click at [760, 85] on button "[DATE]" at bounding box center [728, 81] width 97 height 19
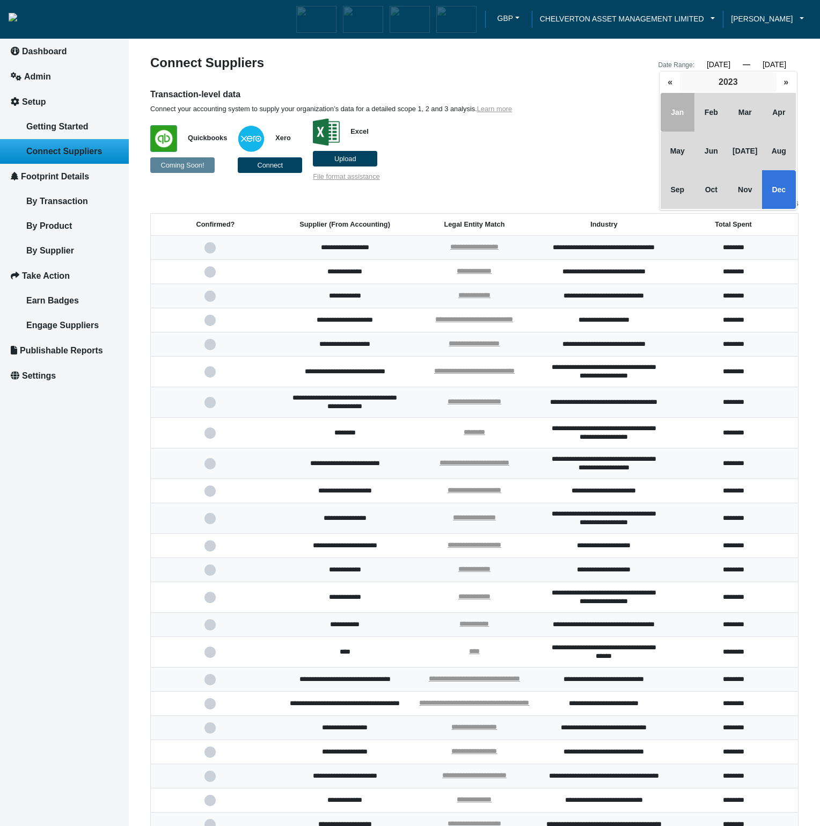
click at [745, 83] on button "2023" at bounding box center [728, 81] width 97 height 19
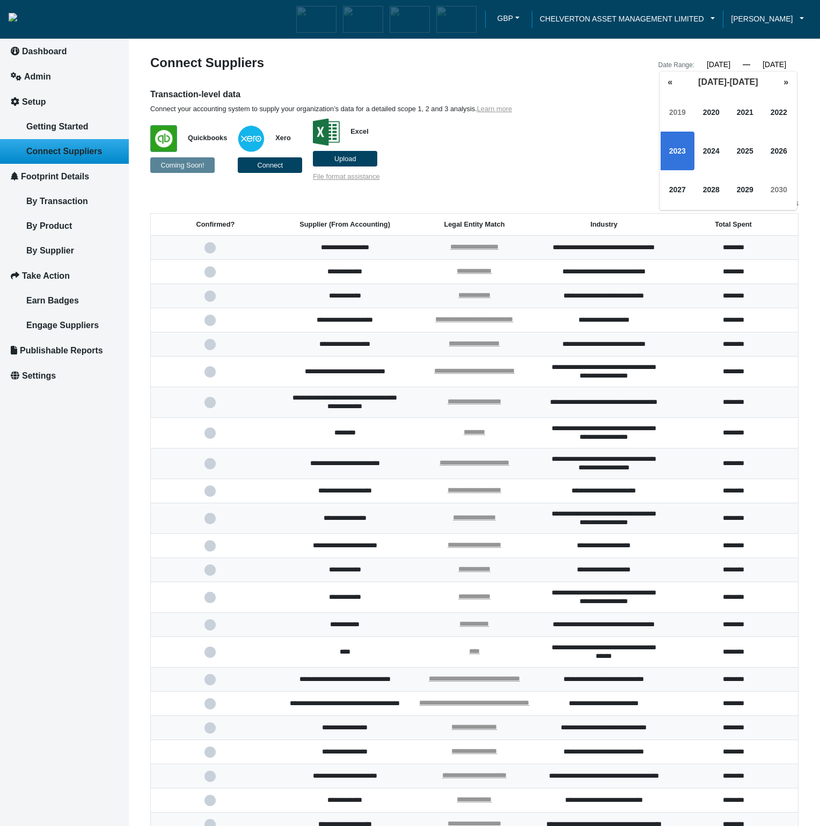
drag, startPoint x: 786, startPoint y: 63, endPoint x: 794, endPoint y: 64, distance: 7.6
click at [794, 64] on input "[DATE]" at bounding box center [774, 65] width 48 height 10
type input "[DATE]"
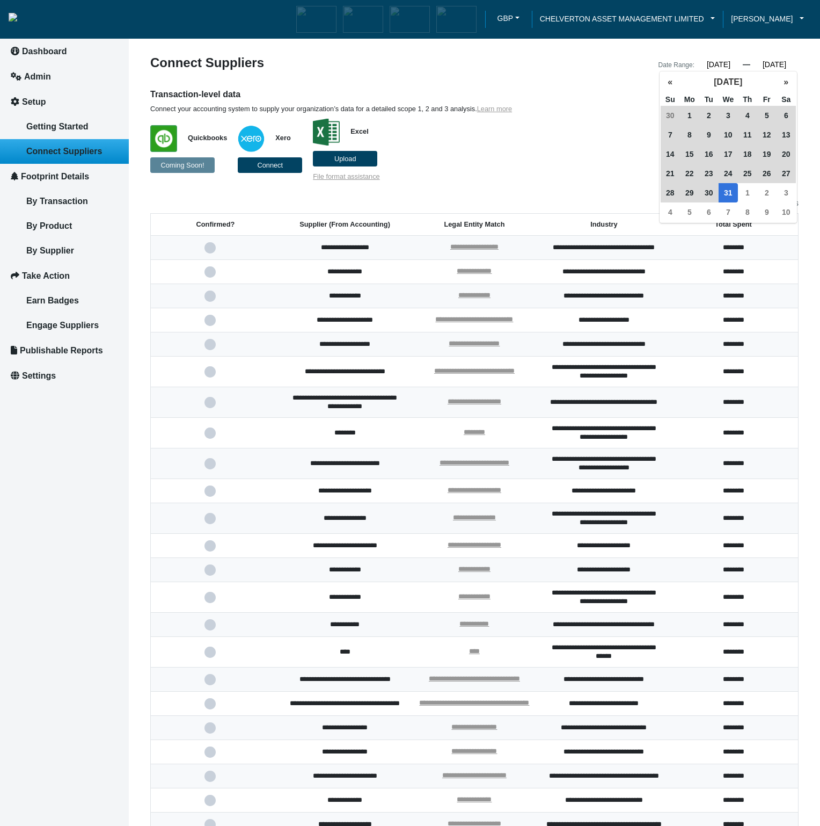
click at [646, 163] on div "Transaction-level data Connect your accounting system to supply your organizati…" at bounding box center [474, 135] width 665 height 92
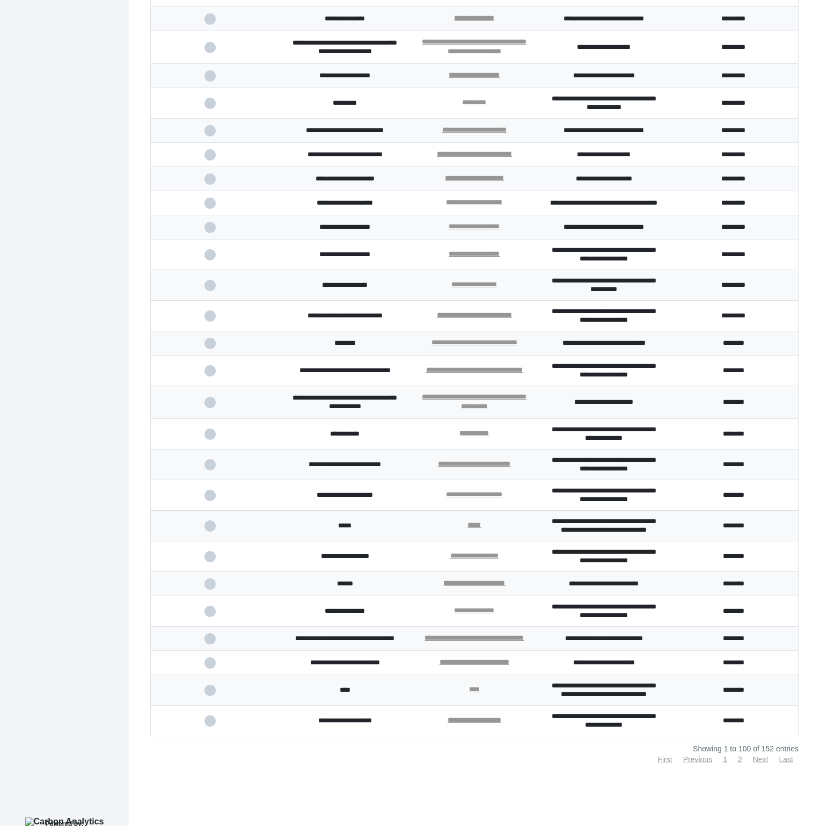
scroll to position [2415, 0]
click at [723, 761] on link "1" at bounding box center [725, 759] width 4 height 9
click at [738, 762] on link "2" at bounding box center [740, 759] width 4 height 9
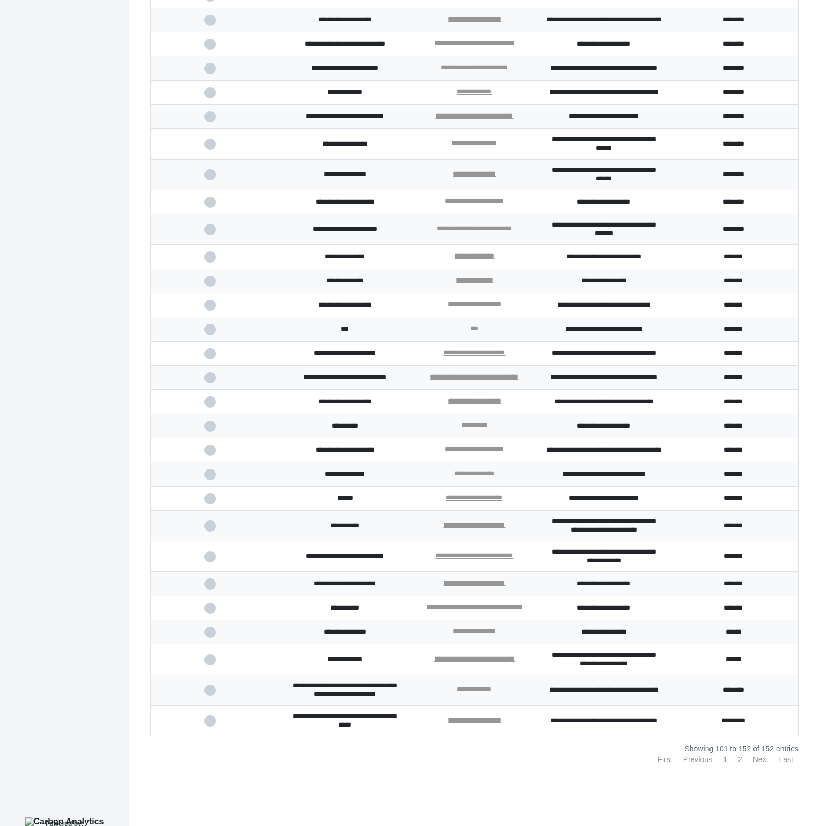
scroll to position [954, 0]
click at [758, 760] on link "Next" at bounding box center [761, 759] width 16 height 9
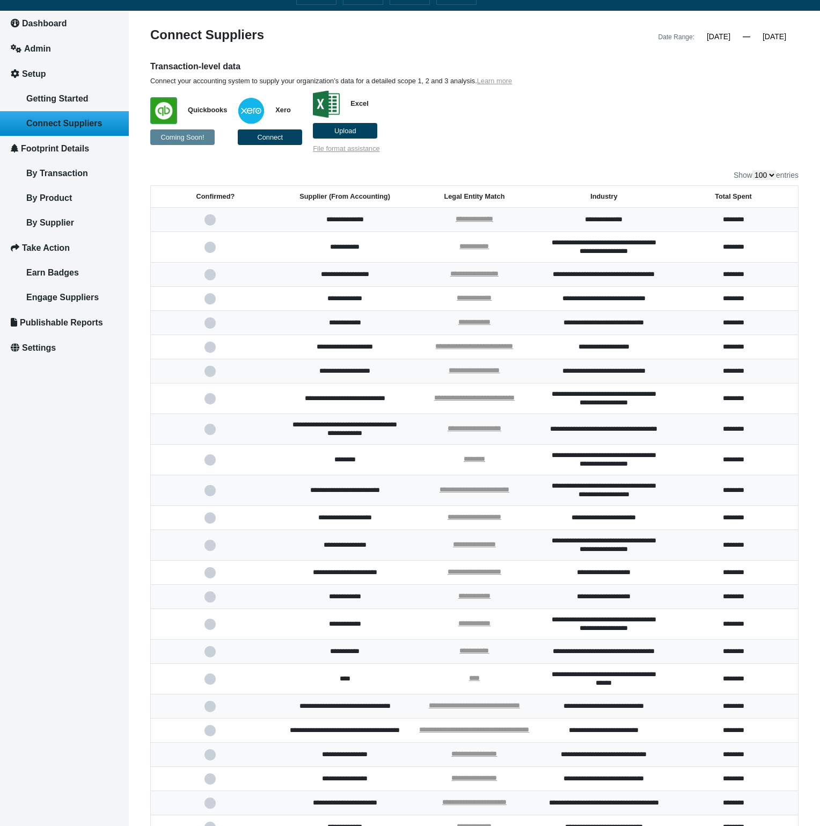
scroll to position [0, 0]
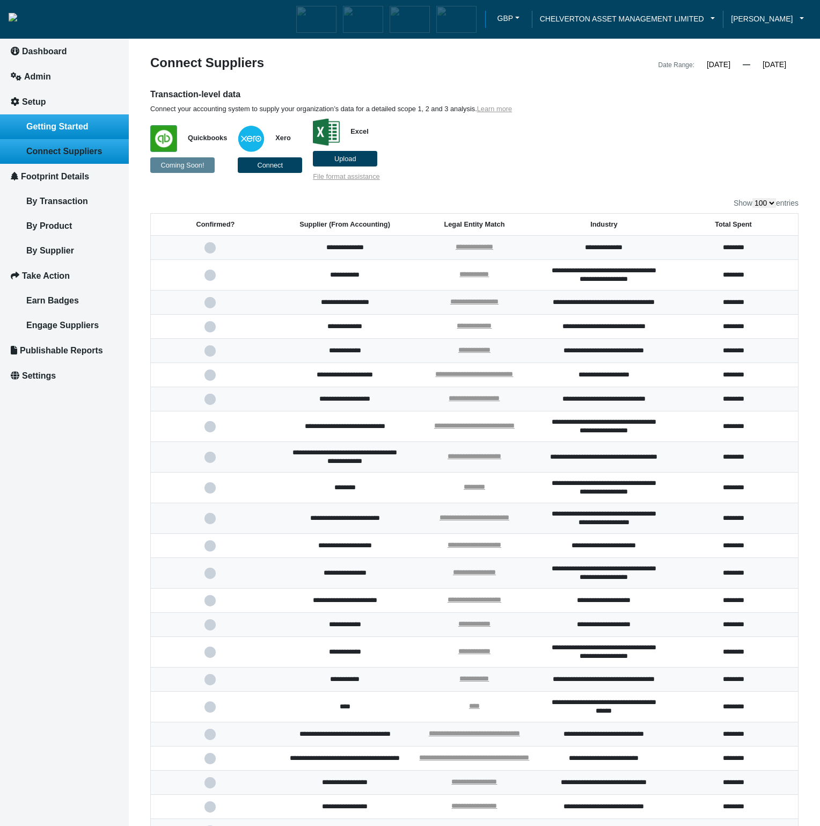
click at [60, 130] on span "Getting Started" at bounding box center [57, 126] width 62 height 9
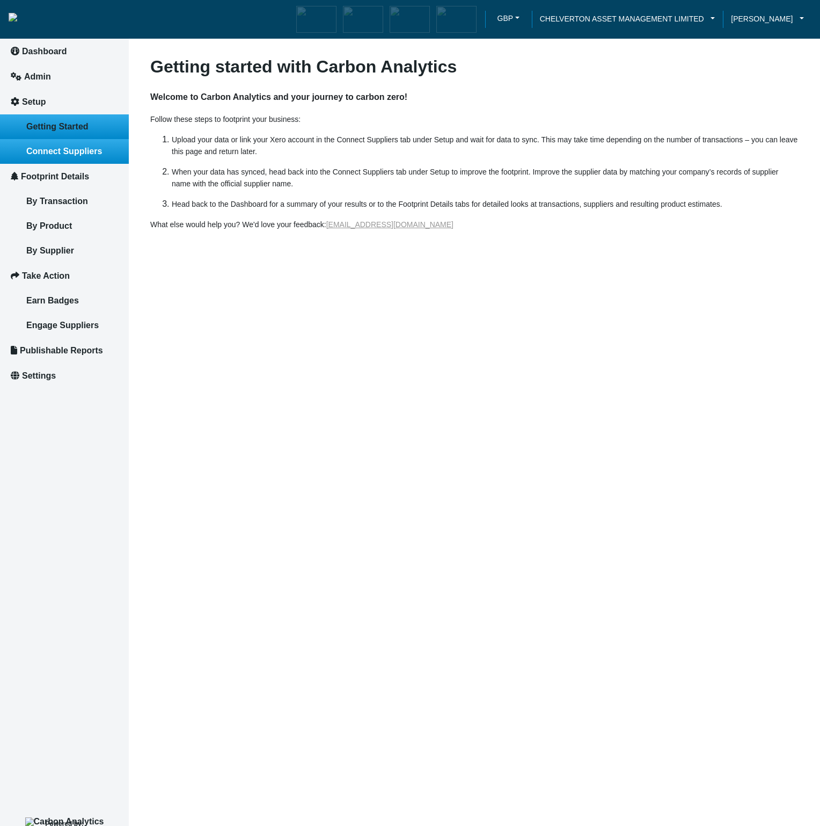
click at [67, 151] on span "Connect Suppliers" at bounding box center [64, 151] width 76 height 9
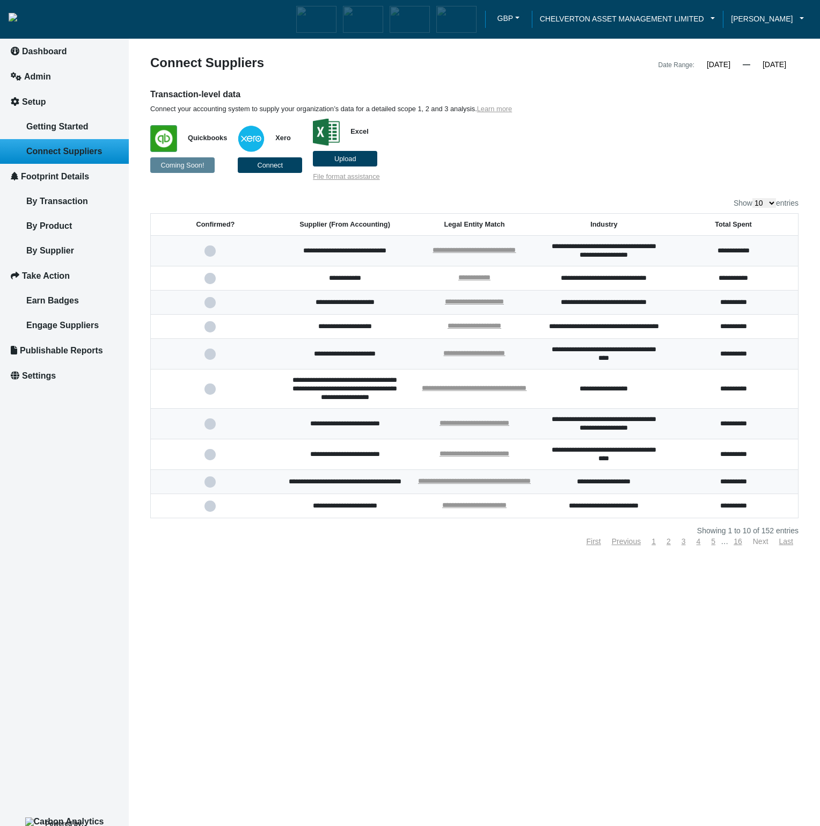
click at [763, 545] on link "Next" at bounding box center [761, 541] width 16 height 9
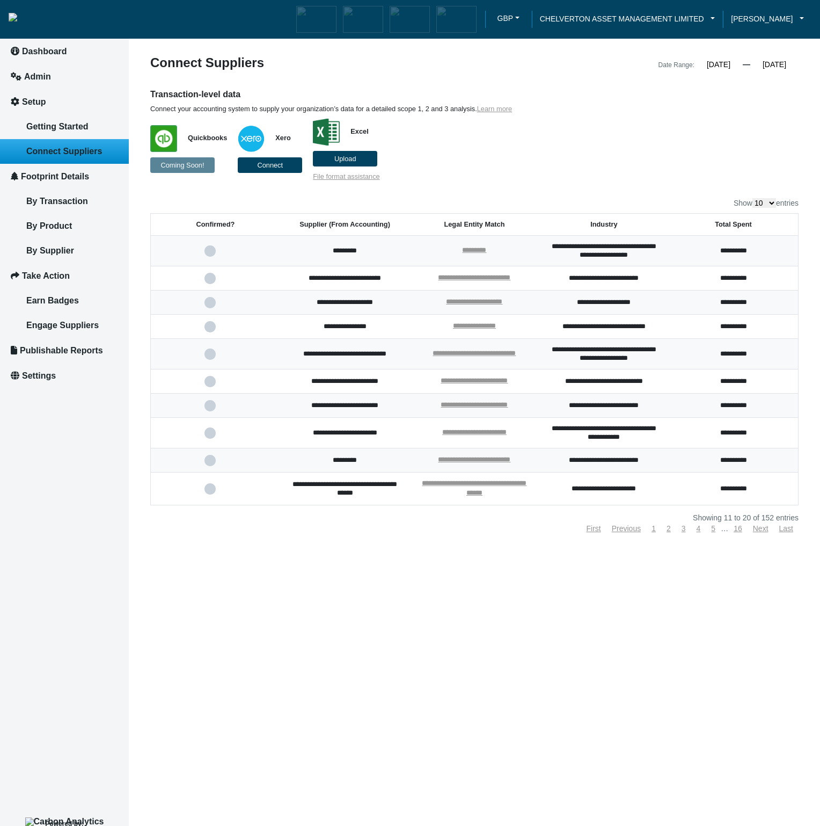
click at [760, 572] on article "**********" at bounding box center [474, 413] width 691 height 826
click at [762, 527] on link "Next" at bounding box center [761, 528] width 16 height 9
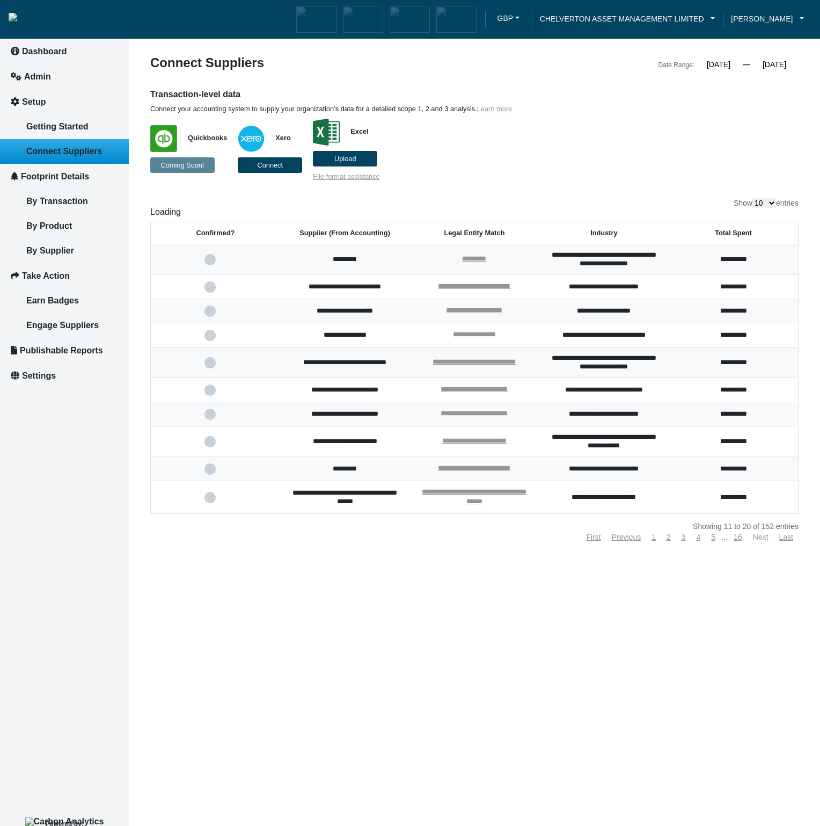
click at [763, 537] on link "Next" at bounding box center [761, 536] width 16 height 9
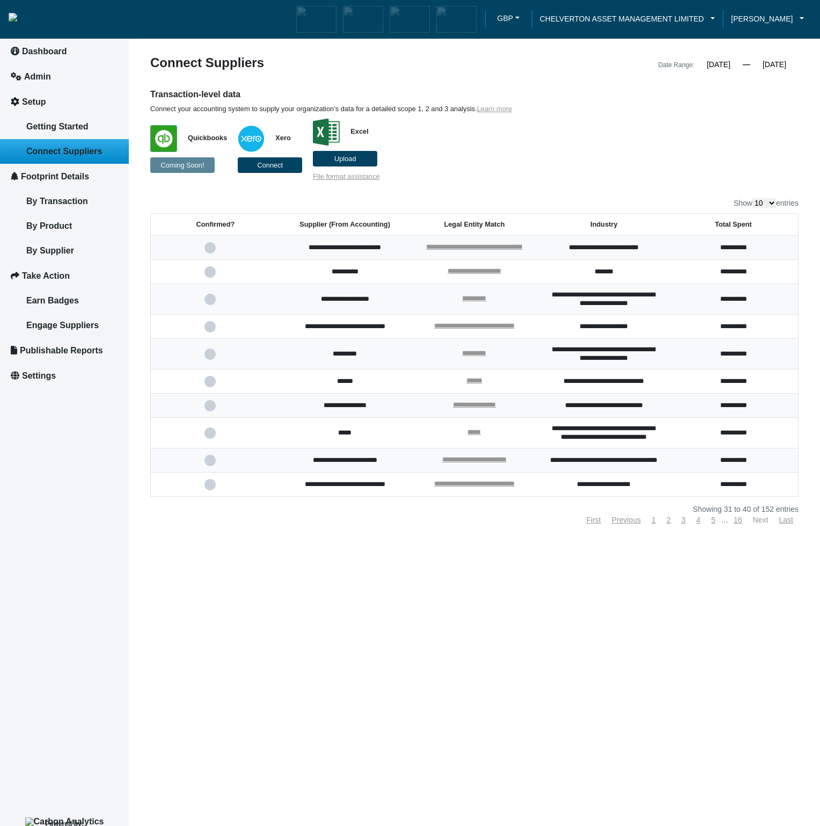
click at [760, 524] on link "Next" at bounding box center [761, 519] width 16 height 9
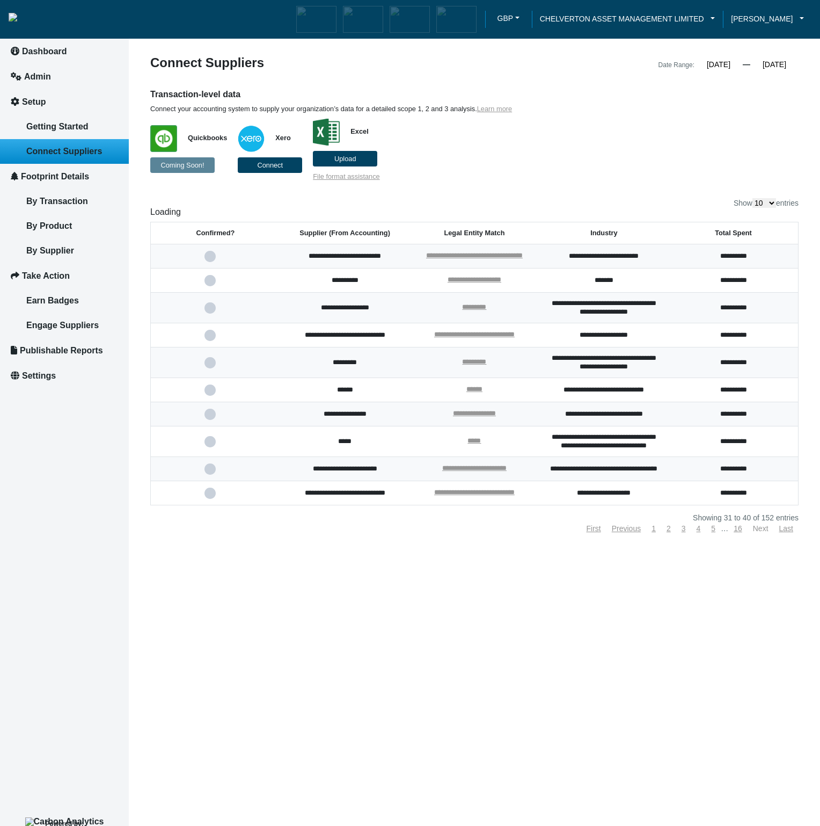
click at [760, 532] on link "Next" at bounding box center [761, 528] width 16 height 9
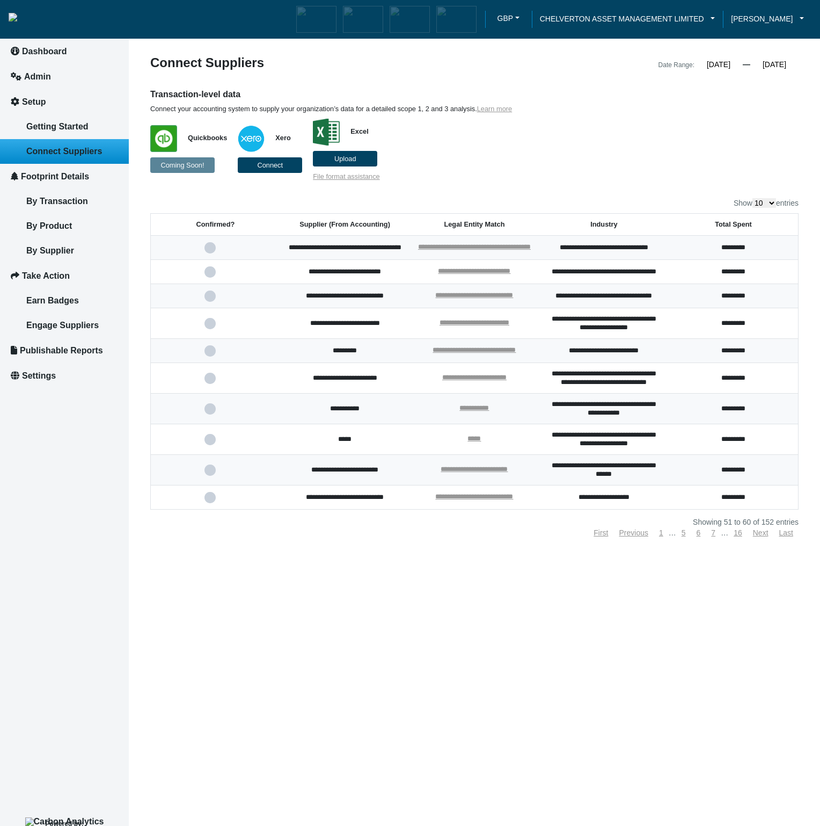
select select "100"
click at [753, 198] on select "10 25 50 100" at bounding box center [765, 203] width 24 height 10
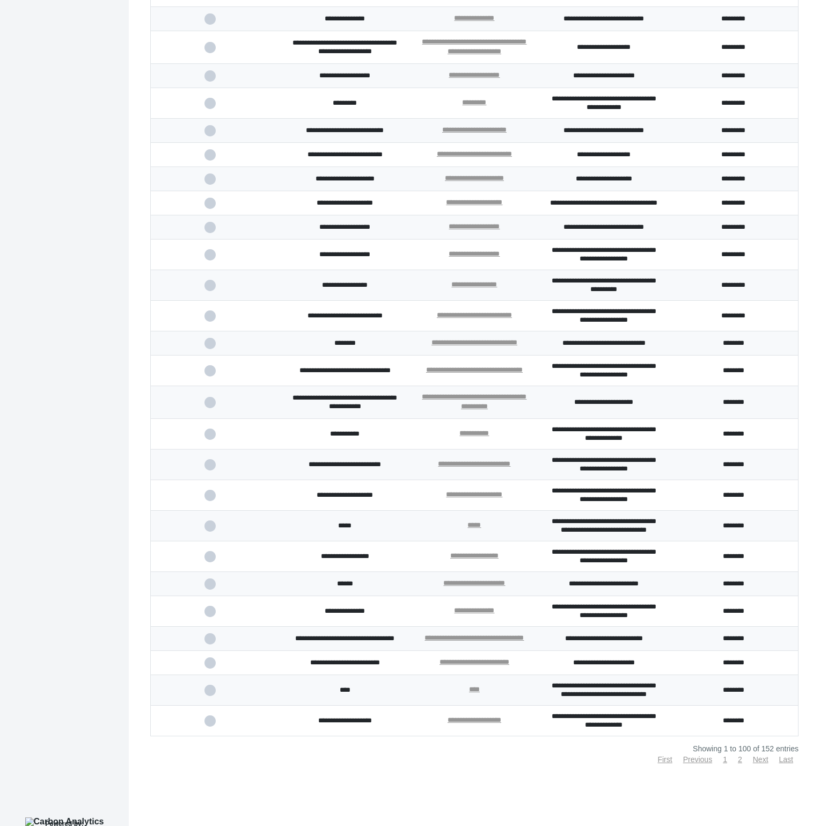
scroll to position [2415, 0]
click at [758, 760] on link "Next" at bounding box center [761, 759] width 16 height 9
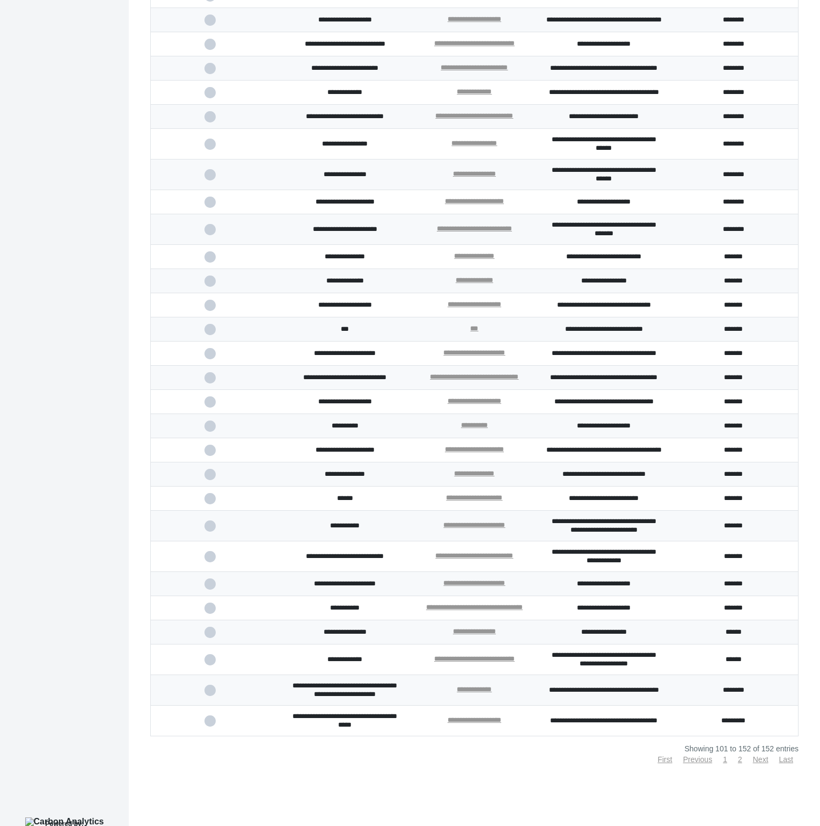
scroll to position [954, 0]
click at [782, 760] on link "Last" at bounding box center [786, 759] width 14 height 9
click at [659, 761] on link "First" at bounding box center [665, 759] width 14 height 9
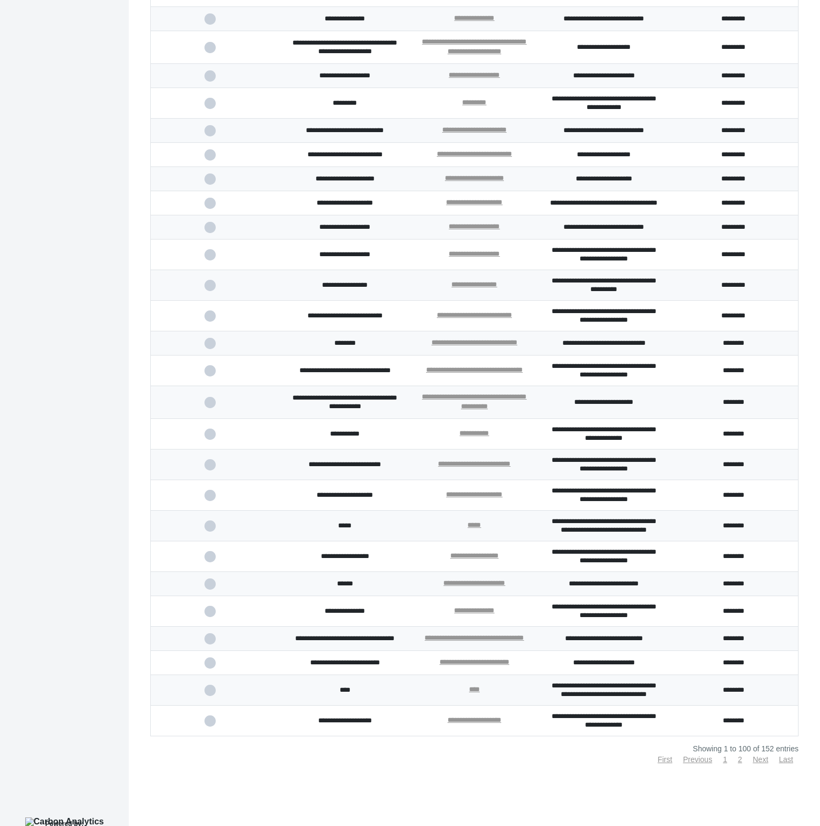
scroll to position [2415, 0]
click at [209, 580] on span at bounding box center [216, 583] width 22 height 7
click at [0, 0] on input "checkbox" at bounding box center [0, 0] width 0 height 0
click at [756, 760] on link "Next" at bounding box center [761, 759] width 16 height 9
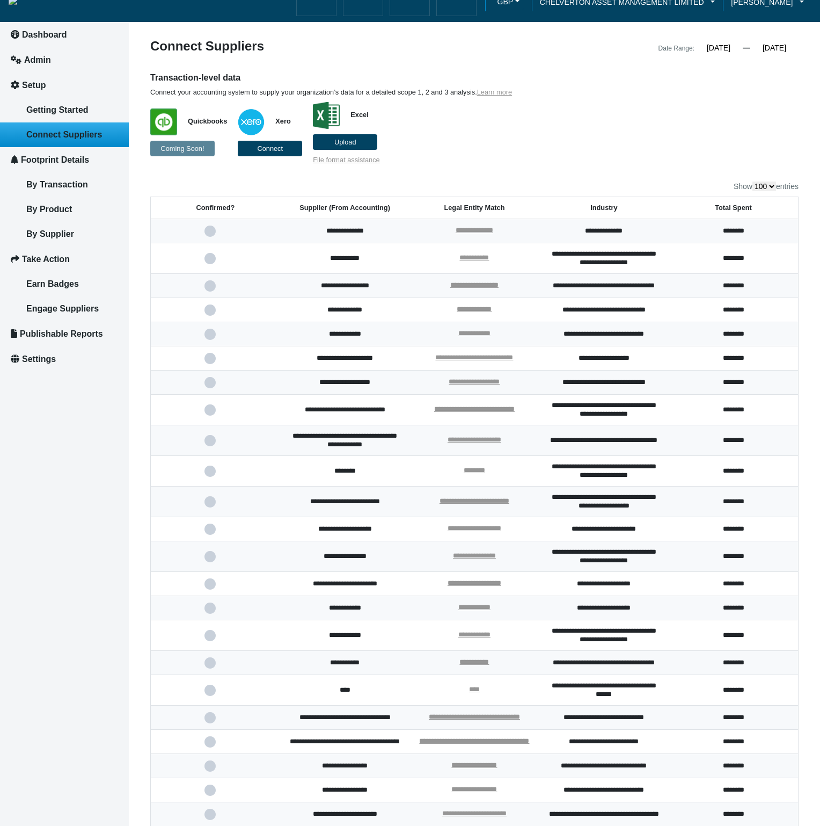
scroll to position [0, 0]
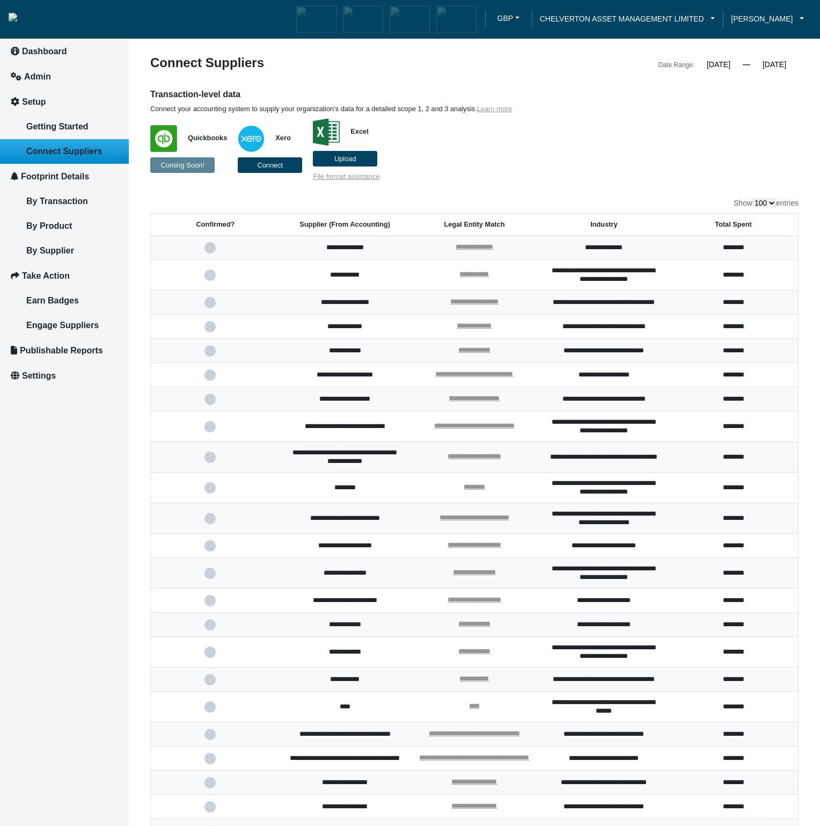
click at [365, 158] on label "Upload" at bounding box center [345, 159] width 64 height 16
click at [0, 0] on input "Upload" at bounding box center [0, 0] width 0 height 0
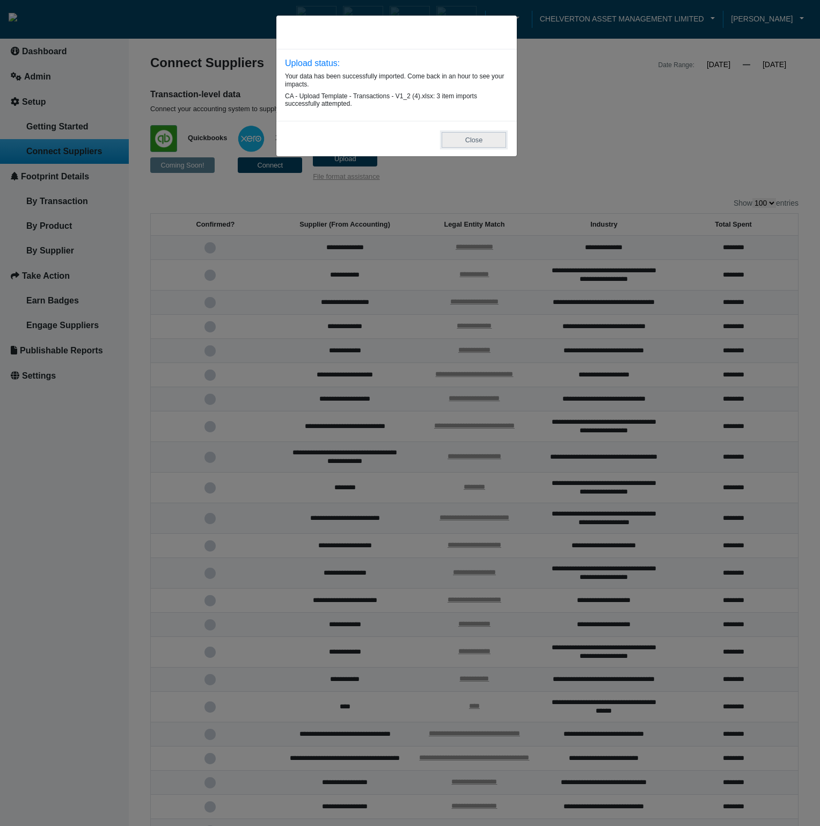
click at [477, 144] on button "Close" at bounding box center [474, 140] width 64 height 16
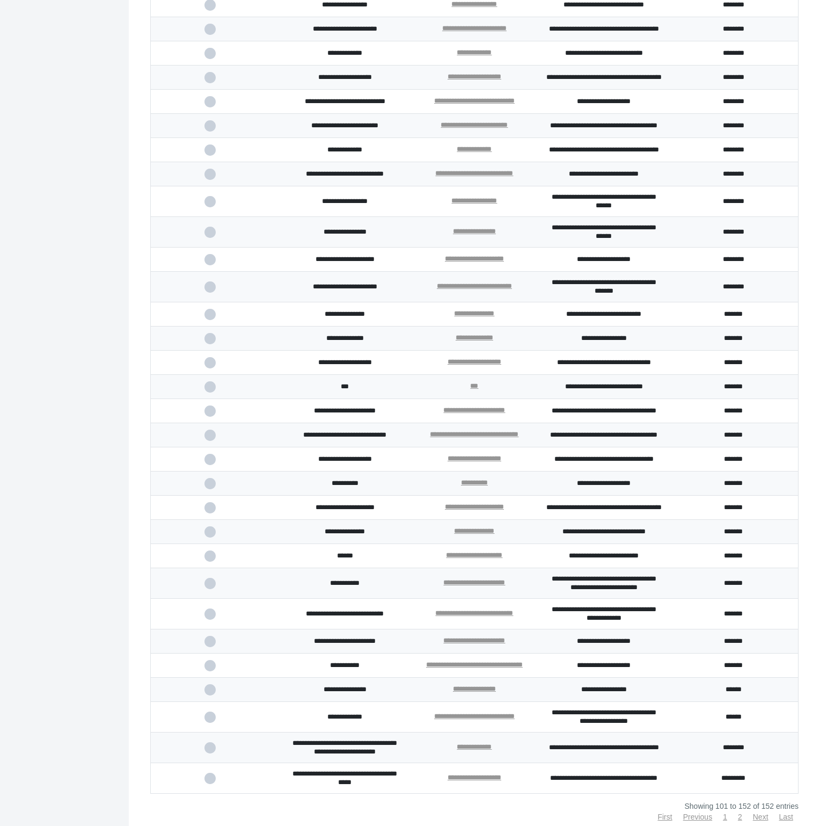
scroll to position [954, 0]
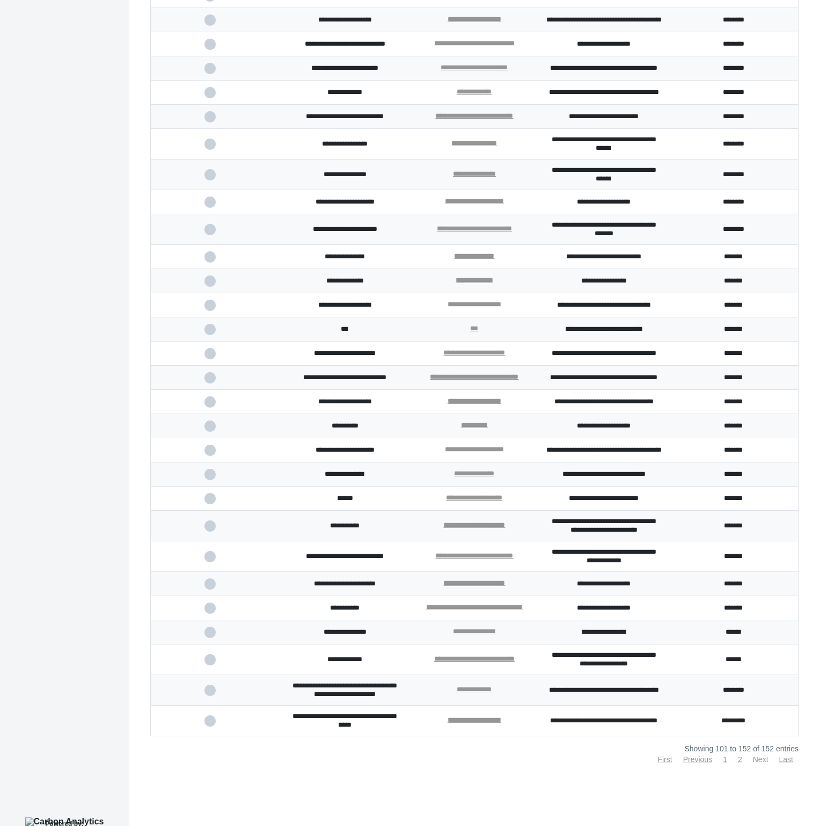
click at [758, 760] on link "Next" at bounding box center [761, 759] width 16 height 9
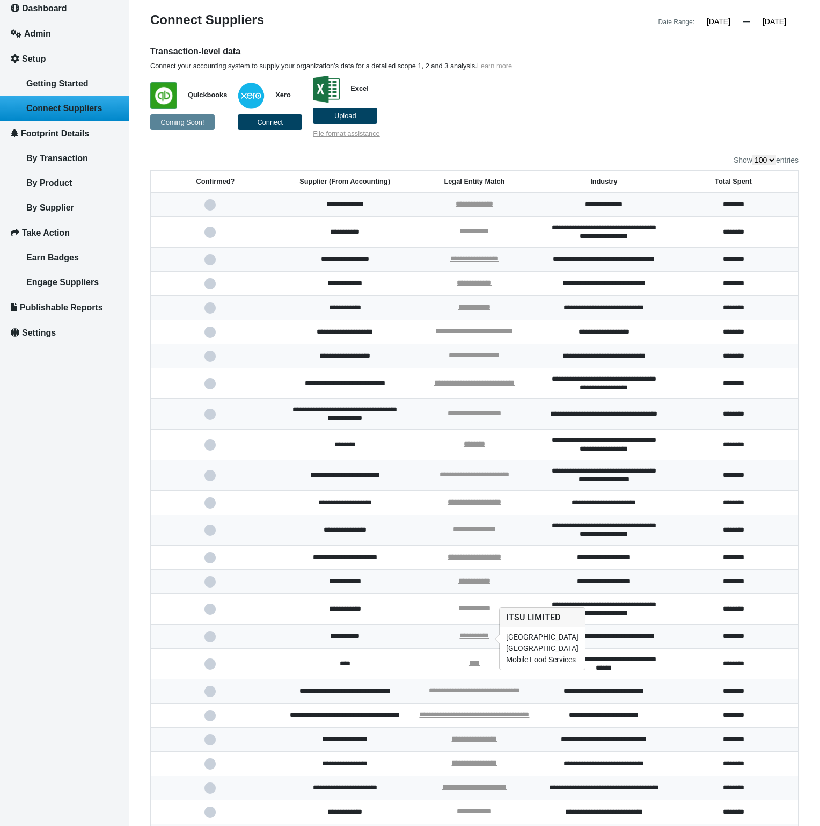
scroll to position [0, 0]
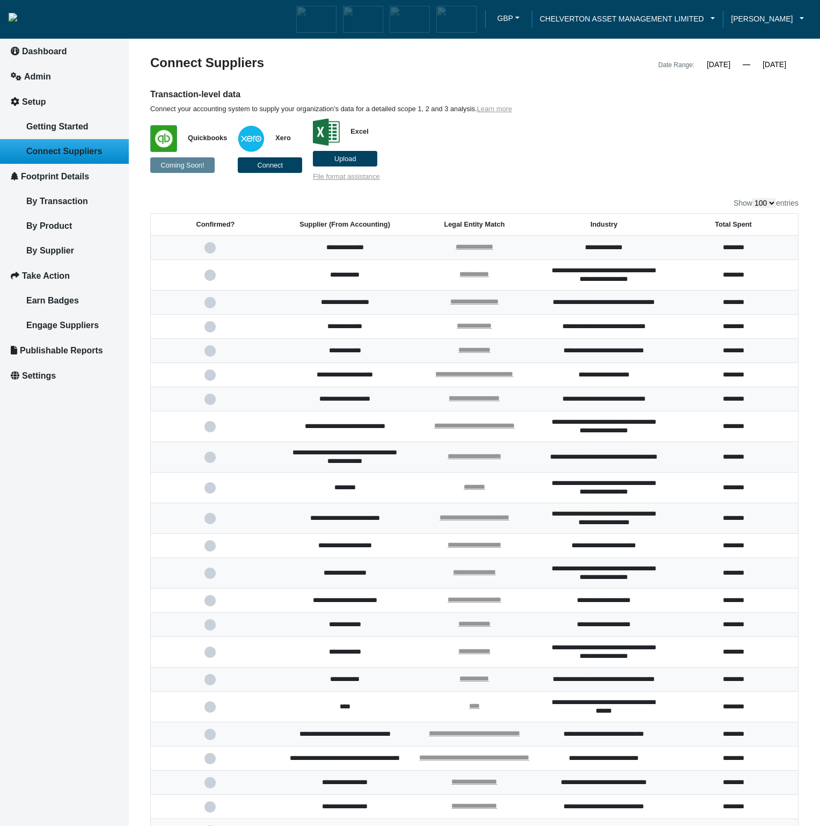
click at [361, 159] on label "Upload" at bounding box center [345, 159] width 64 height 16
click at [0, 0] on input "Upload" at bounding box center [0, 0] width 0 height 0
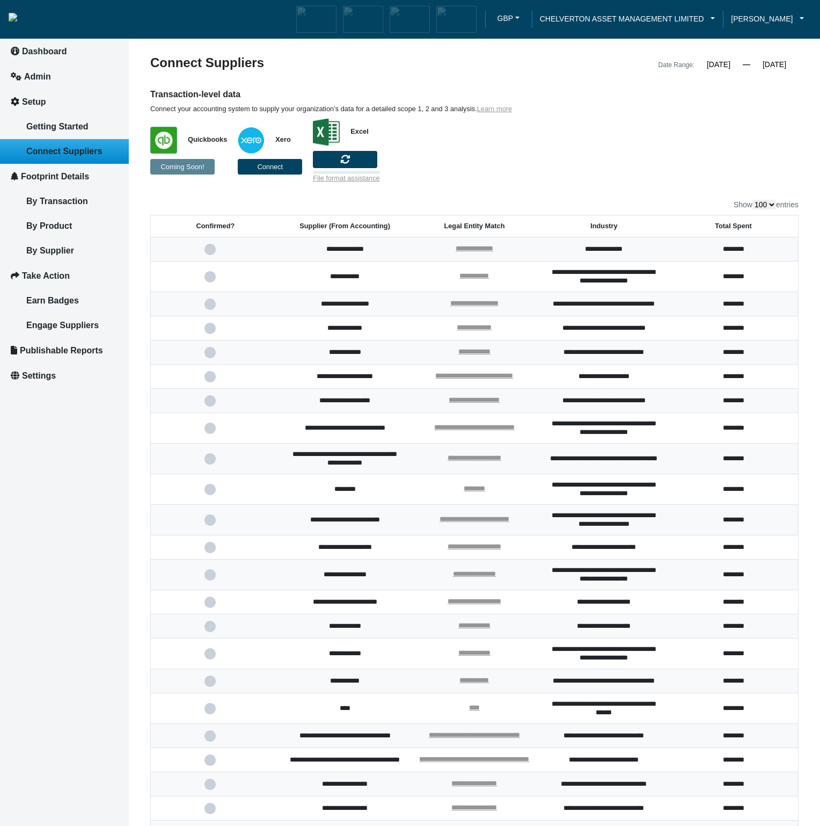
click at [666, 182] on div "**********" at bounding box center [474, 839] width 648 height 1567
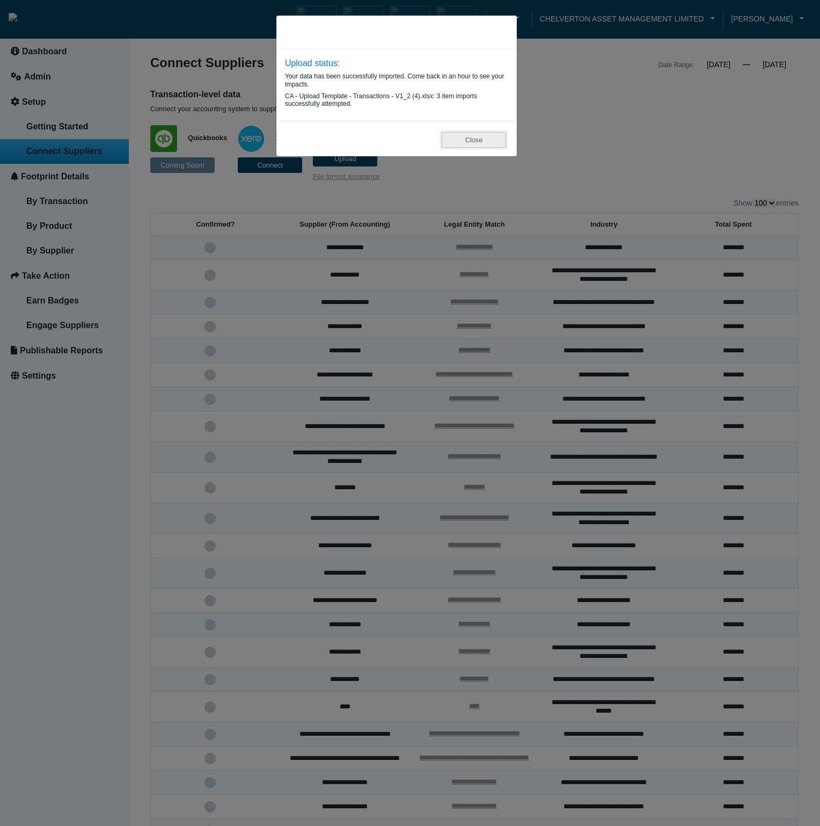
click at [468, 142] on button "Close" at bounding box center [474, 140] width 64 height 16
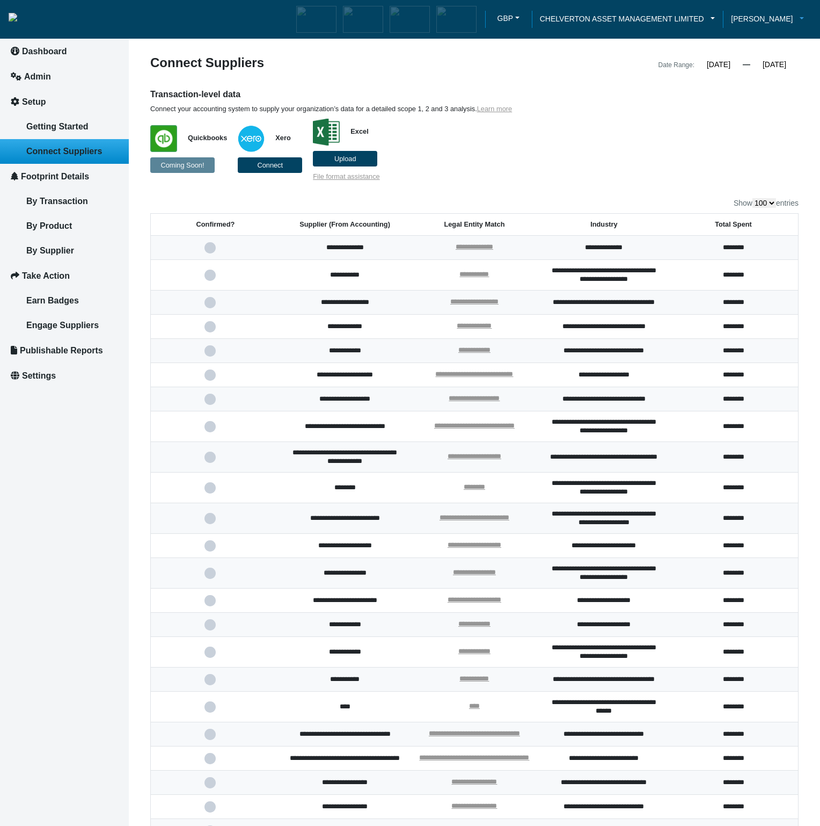
click at [801, 18] on link "[PERSON_NAME]" at bounding box center [767, 19] width 89 height 12
click at [755, 77] on span "Log out" at bounding box center [752, 71] width 28 height 12
